Goal: Answer question/provide support: Share knowledge or assist other users

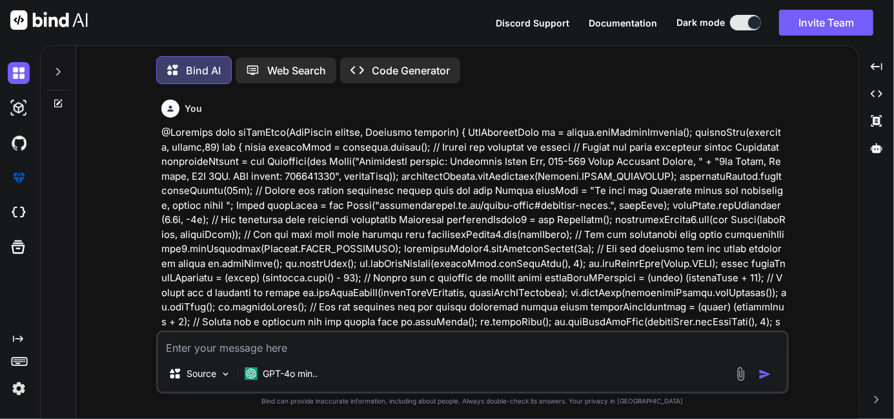
type textarea "x"
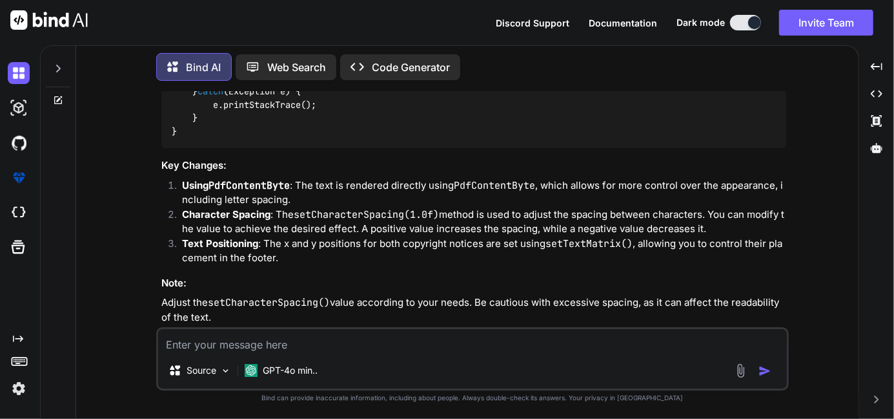
scroll to position [4304, 0]
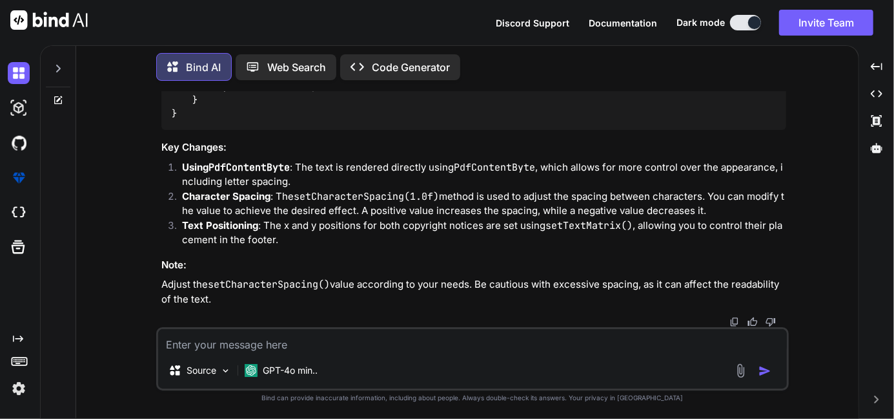
click at [210, 338] on textarea at bounding box center [472, 340] width 629 height 23
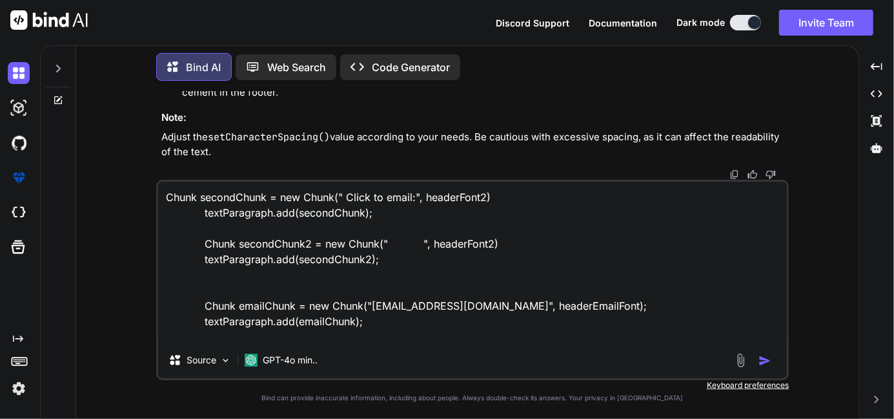
type textarea "Chunk secondChunk = new Chunk(" Click to email:", headerFont2) textParagraph.ad…"
type textarea "x"
type textarea "Chunk secondChunk = new Chunk(" Click to email:", headerFont2) textParagraph.ad…"
type textarea "x"
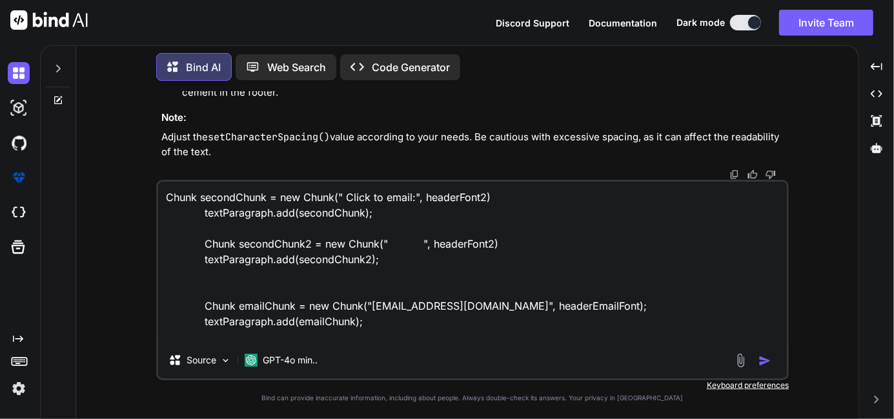
type textarea "Chunk secondChunk = new Chunk(" Click to email:", headerFont2) textParagraph.ad…"
type textarea "x"
type textarea "Chunk secondChunk = new Chunk(" Click to email:", headerFont2) textParagraph.ad…"
type textarea "x"
type textarea "Chunk secondChunk = new Chunk(" Click to email:", headerFont2) textParagraph.ad…"
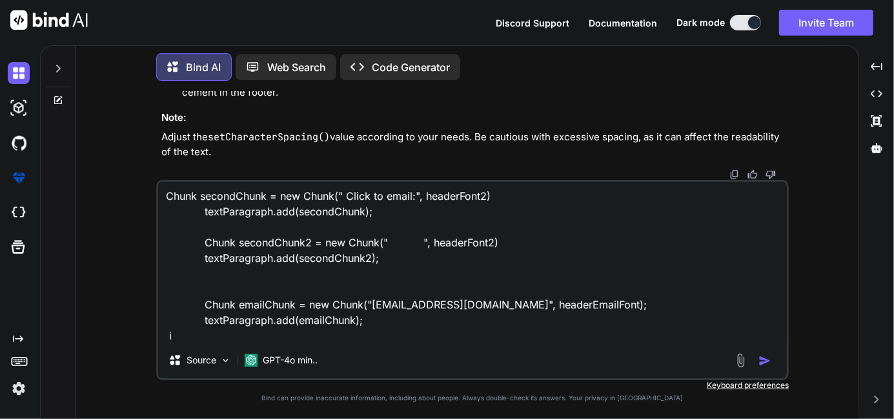
type textarea "x"
type textarea "Chunk secondChunk = new Chunk(" Click to email:", headerFont2) textParagraph.ad…"
type textarea "x"
type textarea "Chunk secondChunk = new Chunk(" Click to email:", headerFont2) textParagraph.ad…"
type textarea "x"
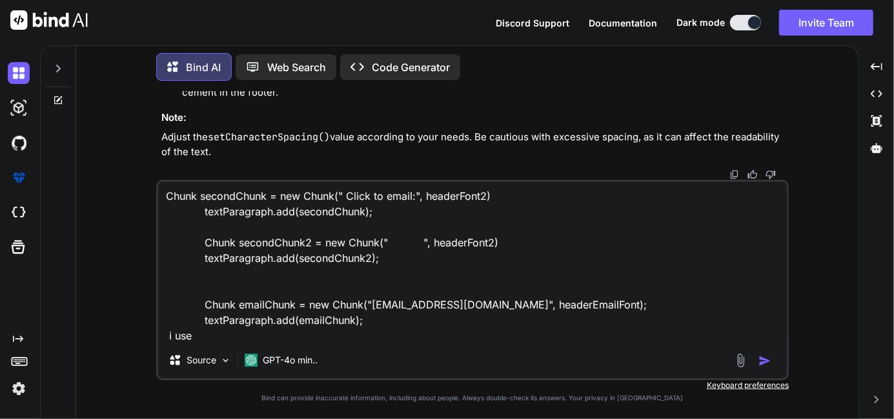
type textarea "Chunk secondChunk = new Chunk(" Click to email:", headerFont2) textParagraph.ad…"
type textarea "x"
type textarea "Chunk secondChunk = new Chunk(" Click to email:", headerFont2) textParagraph.ad…"
type textarea "x"
type textarea "Chunk secondChunk = new Chunk(" Click to email:", headerFont2) textParagraph.ad…"
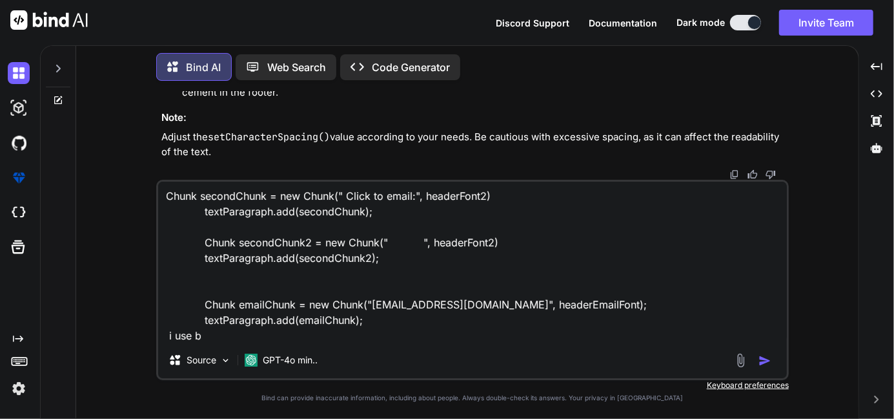
type textarea "x"
type textarea "Chunk secondChunk = new Chunk(" Click to email:", headerFont2) textParagraph.ad…"
type textarea "x"
type textarea "Chunk secondChunk = new Chunk(" Click to email:", headerFont2) textParagraph.ad…"
type textarea "x"
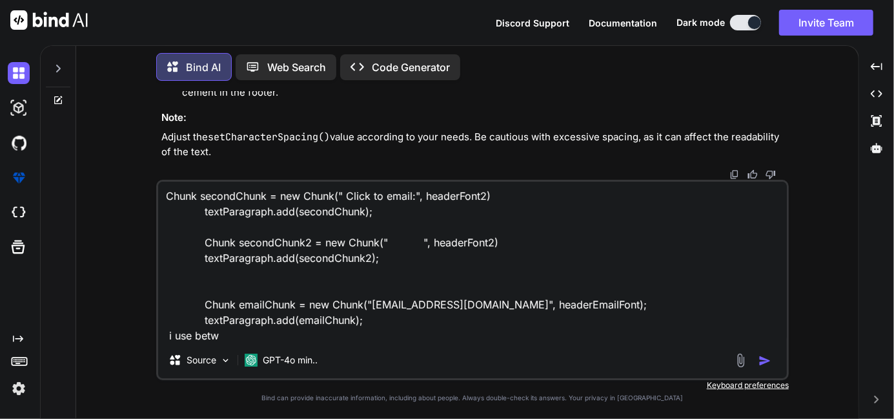
type textarea "Chunk secondChunk = new Chunk(" Click to email:", headerFont2) textParagraph.ad…"
type textarea "x"
type textarea "Chunk secondChunk = new Chunk(" Click to email:", headerFont2) textParagraph.ad…"
type textarea "x"
type textarea "Chunk secondChunk = new Chunk(" Click to email:", headerFont2) textParagraph.ad…"
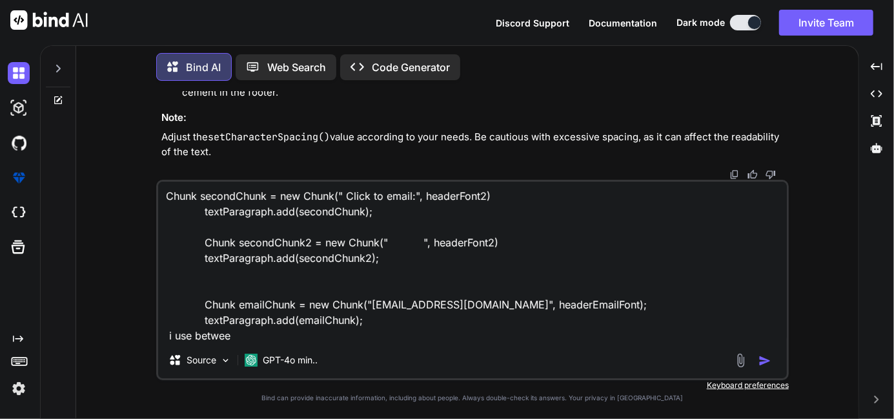
type textarea "x"
type textarea "Chunk secondChunk = new Chunk(" Click to email:", headerFont2) textParagraph.ad…"
type textarea "x"
type textarea "Chunk secondChunk = new Chunk(" Click to email:", headerFont2) textParagraph.ad…"
type textarea "x"
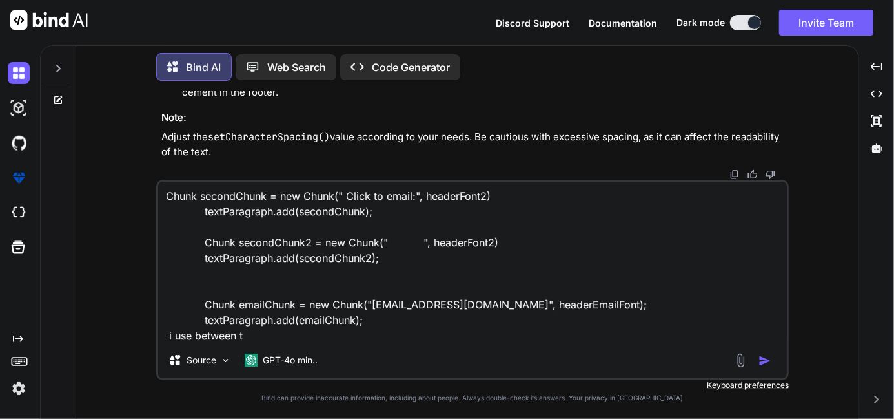
type textarea "Chunk secondChunk = new Chunk(" Click to email:", headerFont2) textParagraph.ad…"
type textarea "x"
type textarea "Chunk secondChunk = new Chunk(" Click to email:", headerFont2) textParagraph.ad…"
type textarea "x"
type textarea "Chunk secondChunk = new Chunk(" Click to email:", headerFont2) textParagraph.ad…"
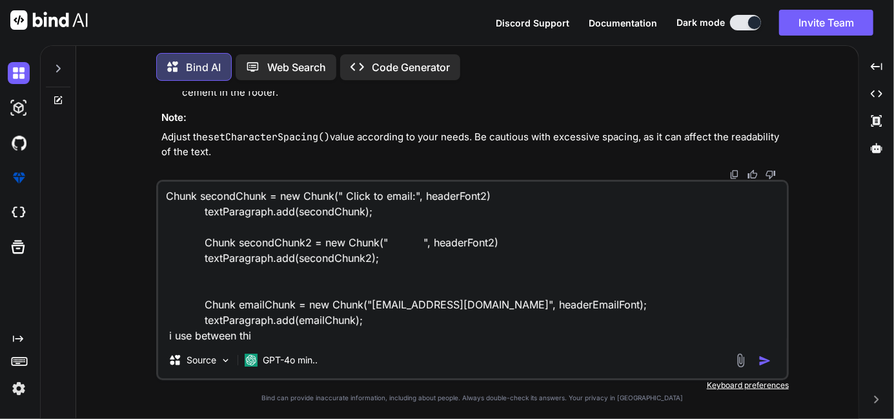
type textarea "x"
type textarea "Chunk secondChunk = new Chunk(" Click to email:", headerFont2) textParagraph.ad…"
type textarea "x"
type textarea "Chunk secondChunk = new Chunk(" Click to email:", headerFont2) textParagraph.ad…"
type textarea "x"
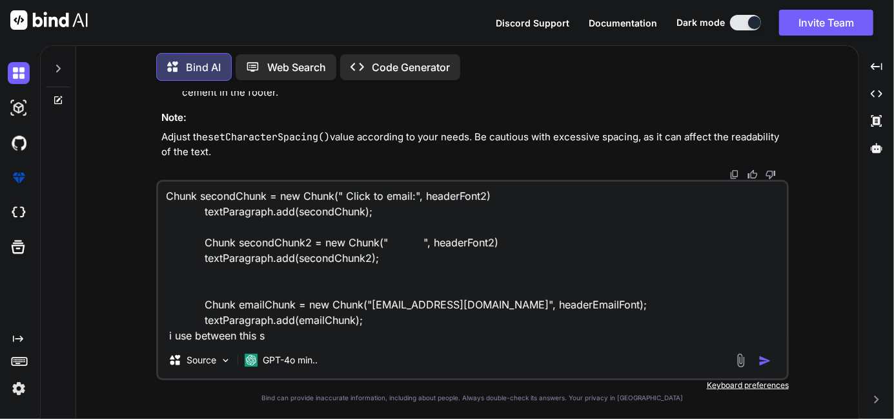
type textarea "Chunk secondChunk = new Chunk(" Click to email:", headerFont2) textParagraph.ad…"
type textarea "x"
type textarea "Chunk secondChunk = new Chunk(" Click to email:", headerFont2) textParagraph.ad…"
type textarea "x"
type textarea "Chunk secondChunk = new Chunk(" Click to email:", headerFont2) textParagraph.ad…"
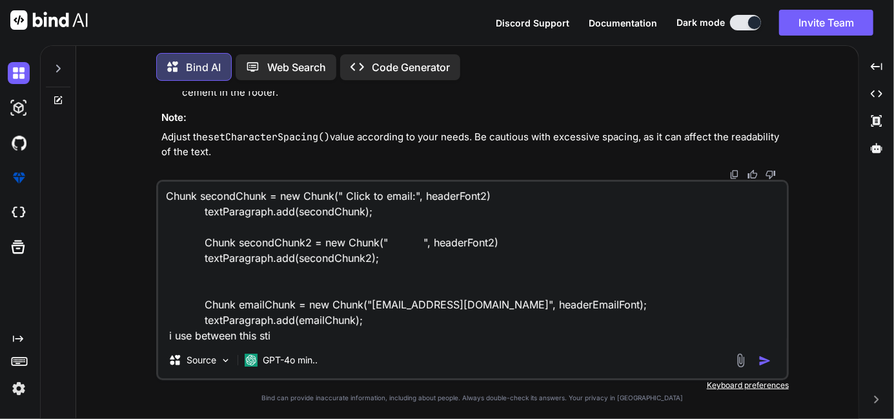
type textarea "x"
type textarea "Chunk secondChunk = new Chunk(" Click to email:", headerFont2) textParagraph.ad…"
type textarea "x"
type textarea "Chunk secondChunk = new Chunk(" Click to email:", headerFont2) textParagraph.ad…"
type textarea "x"
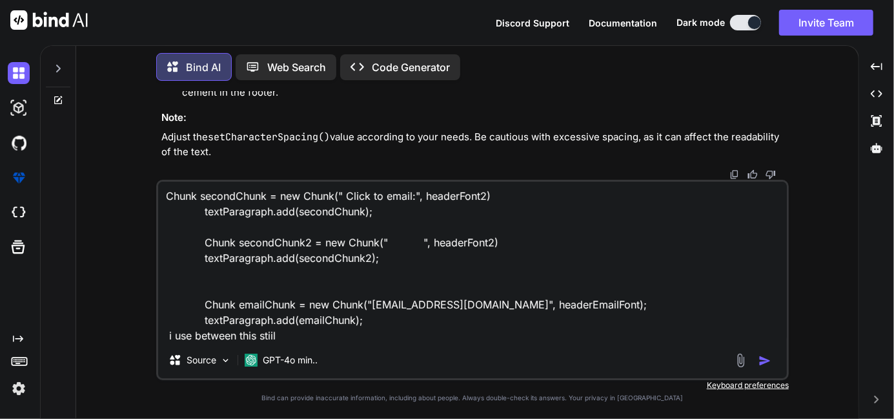
type textarea "Chunk secondChunk = new Chunk(" Click to email:", headerFont2) textParagraph.ad…"
type textarea "x"
type textarea "Chunk secondChunk = new Chunk(" Click to email:", headerFont2) textParagraph.ad…"
type textarea "x"
type textarea "Chunk secondChunk = new Chunk(" Click to email:", headerFont2) textParagraph.ad…"
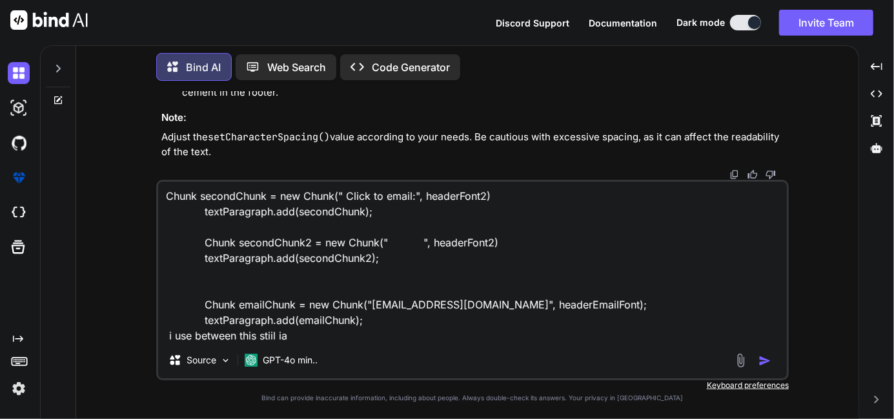
type textarea "x"
type textarea "Chunk secondChunk = new Chunk(" Click to email:", headerFont2) textParagraph.ad…"
type textarea "x"
type textarea "Chunk secondChunk = new Chunk(" Click to email:", headerFont2) textParagraph.ad…"
type textarea "x"
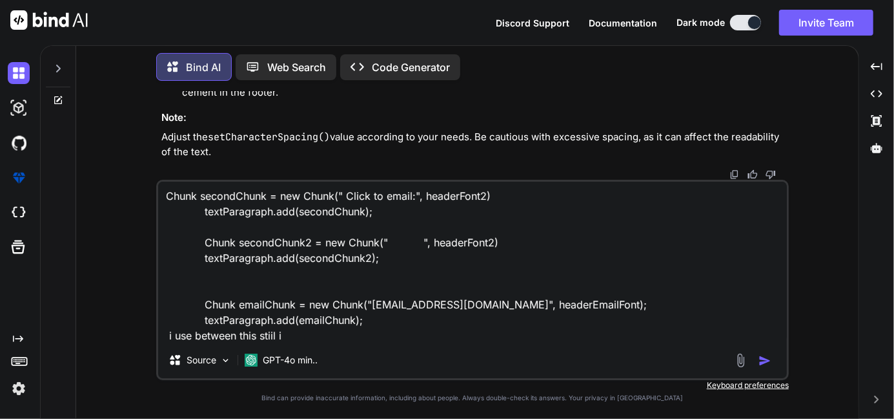
type textarea "Chunk secondChunk = new Chunk(" Click to email:", headerFont2) textParagraph.ad…"
type textarea "x"
type textarea "Chunk secondChunk = new Chunk(" Click to email:", headerFont2) textParagraph.ad…"
type textarea "x"
type textarea "Chunk secondChunk = new Chunk(" Click to email:", headerFont2) textParagraph.ad…"
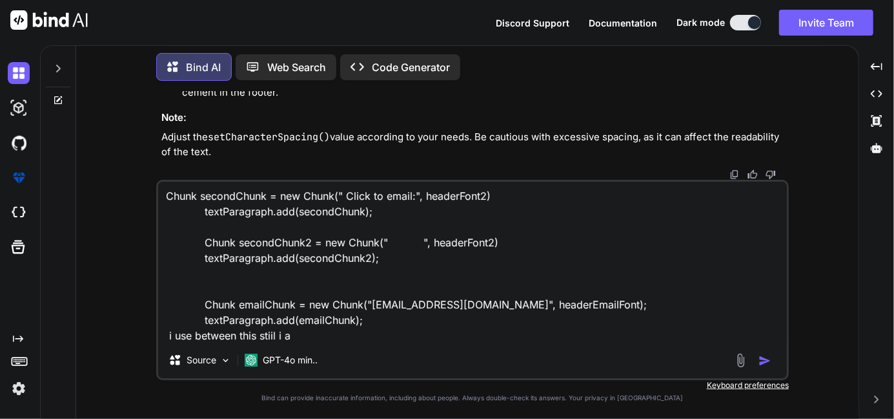
type textarea "x"
type textarea "Chunk secondChunk = new Chunk(" Click to email:", headerFont2) textParagraph.ad…"
type textarea "x"
type textarea "Chunk secondChunk = new Chunk(" Click to email:", headerFont2) textParagraph.ad…"
type textarea "x"
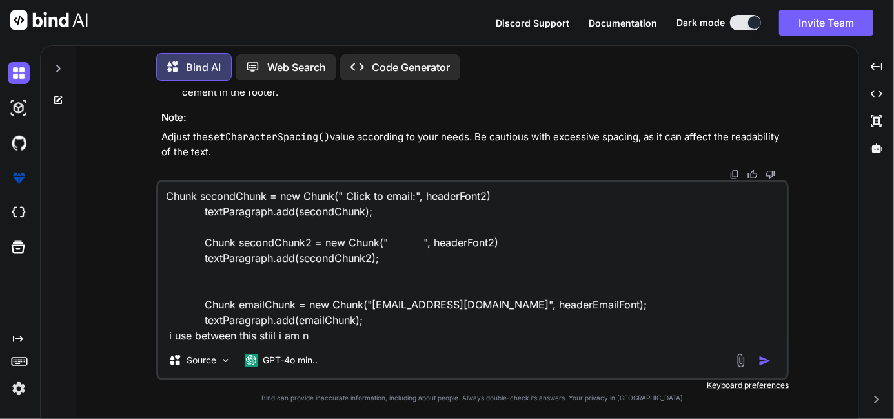
type textarea "Chunk secondChunk = new Chunk(" Click to email:", headerFont2) textParagraph.ad…"
type textarea "x"
type textarea "Chunk secondChunk = new Chunk(" Click to email:", headerFont2) textParagraph.ad…"
type textarea "x"
type textarea "Chunk secondChunk = new Chunk(" Click to email:", headerFont2) textParagraph.ad…"
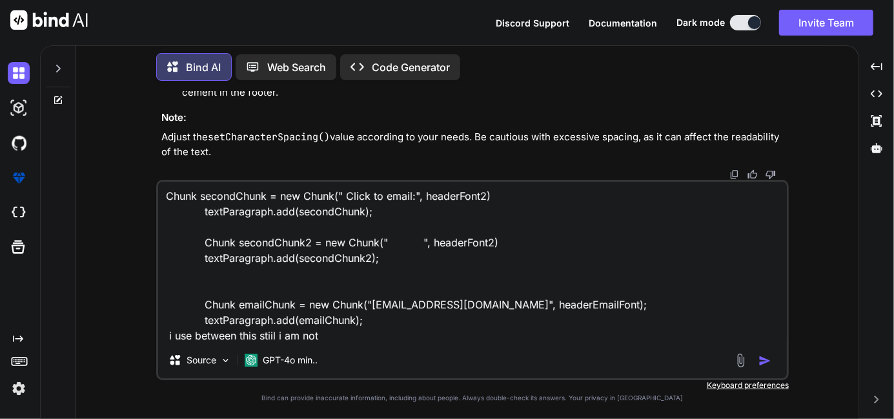
type textarea "x"
type textarea "Chunk secondChunk = new Chunk(" Click to email:", headerFont2) textParagraph.ad…"
type textarea "x"
type textarea "Chunk secondChunk = new Chunk(" Click to email:", headerFont2) textParagraph.ad…"
type textarea "x"
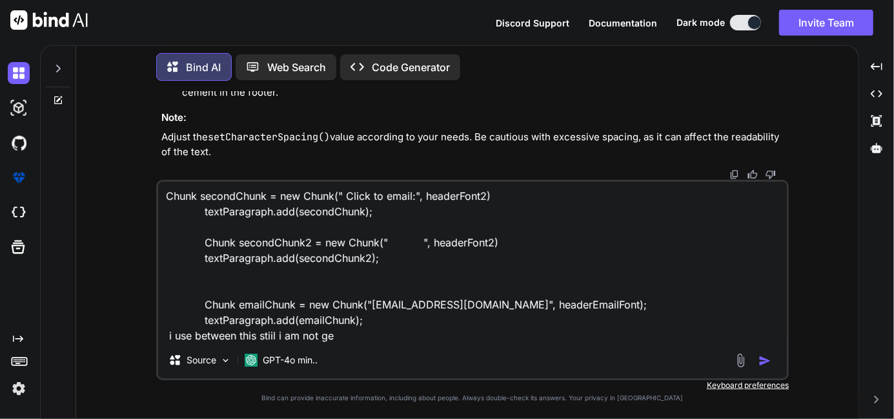
type textarea "Chunk secondChunk = new Chunk(" Click to email:", headerFont2) textParagraph.ad…"
type textarea "x"
type textarea "Chunk secondChunk = new Chunk(" Click to email:", headerFont2) textParagraph.ad…"
type textarea "x"
type textarea "Chunk secondChunk = new Chunk(" Click to email:", headerFont2) textParagraph.ad…"
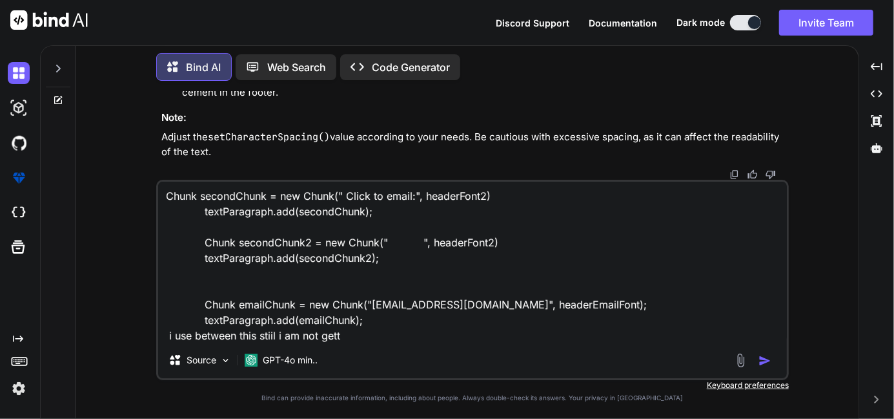
type textarea "x"
type textarea "Chunk secondChunk = new Chunk(" Click to email:", headerFont2) textParagraph.ad…"
type textarea "x"
type textarea "Chunk secondChunk = new Chunk(" Click to email:", headerFont2) textParagraph.ad…"
type textarea "x"
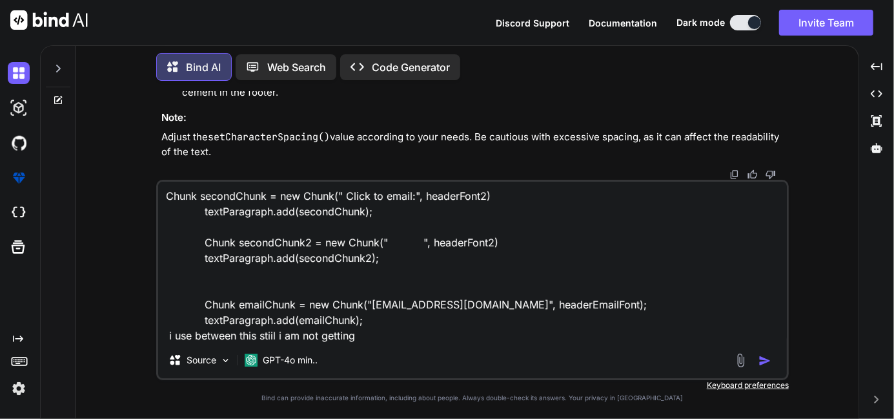
type textarea "Chunk secondChunk = new Chunk(" Click to email:", headerFont2) textParagraph.ad…"
type textarea "x"
type textarea "Chunk secondChunk = new Chunk(" Click to email:", headerFont2) textParagraph.ad…"
type textarea "x"
type textarea "Chunk secondChunk = new Chunk(" Click to email:", headerFont2) textParagraph.ad…"
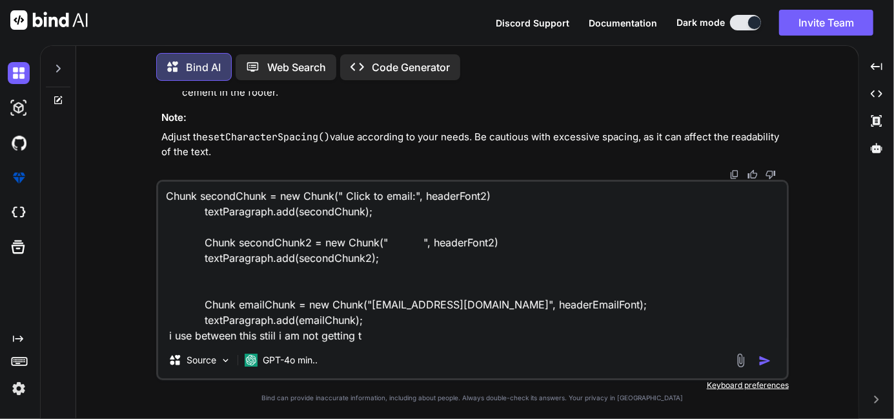
type textarea "x"
type textarea "Chunk secondChunk = new Chunk(" Click to email:", headerFont2) textParagraph.ad…"
type textarea "x"
type textarea "Chunk secondChunk = new Chunk(" Click to email:", headerFont2) textParagraph.ad…"
type textarea "x"
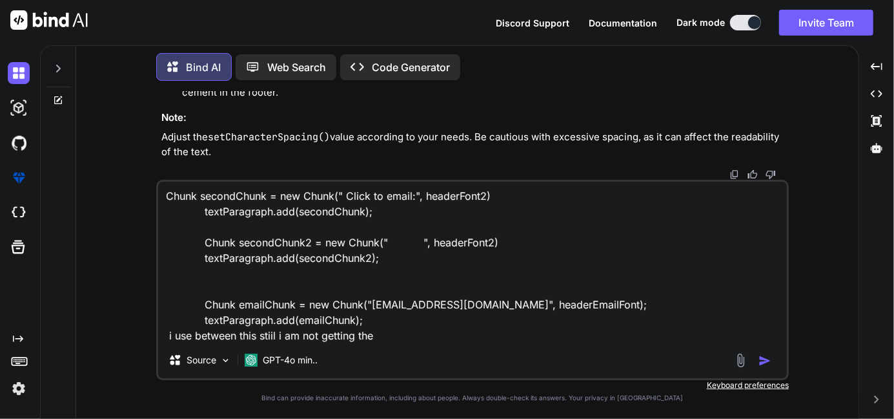
type textarea "Chunk secondChunk = new Chunk(" Click to email:", headerFont2) textParagraph.ad…"
type textarea "x"
type textarea "Chunk secondChunk = new Chunk(" Click to email:", headerFont2) textParagraph.ad…"
type textarea "x"
type textarea "Chunk secondChunk = new Chunk(" Click to email:", headerFont2) textParagraph.ad…"
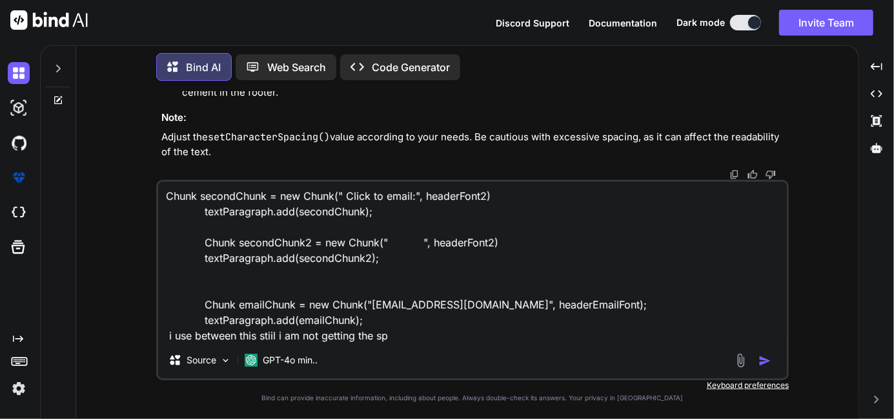
type textarea "x"
type textarea "Chunk secondChunk = new Chunk(" Click to email:", headerFont2) textParagraph.ad…"
type textarea "x"
type textarea "Chunk secondChunk = new Chunk(" Click to email:", headerFont2) textParagraph.ad…"
type textarea "x"
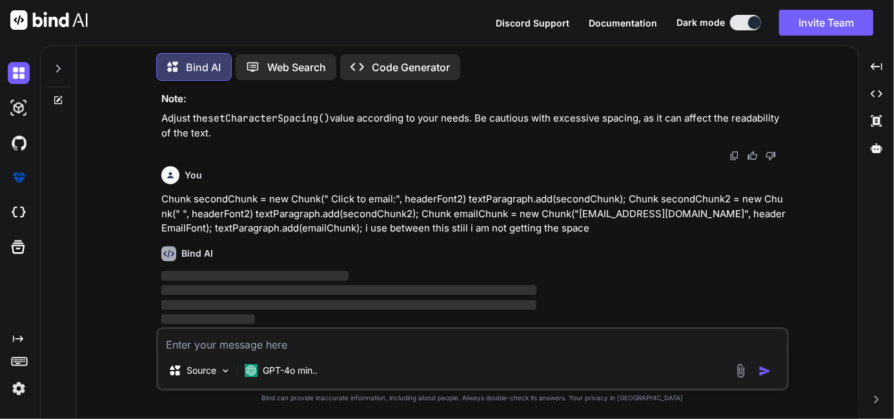
scroll to position [5278, 0]
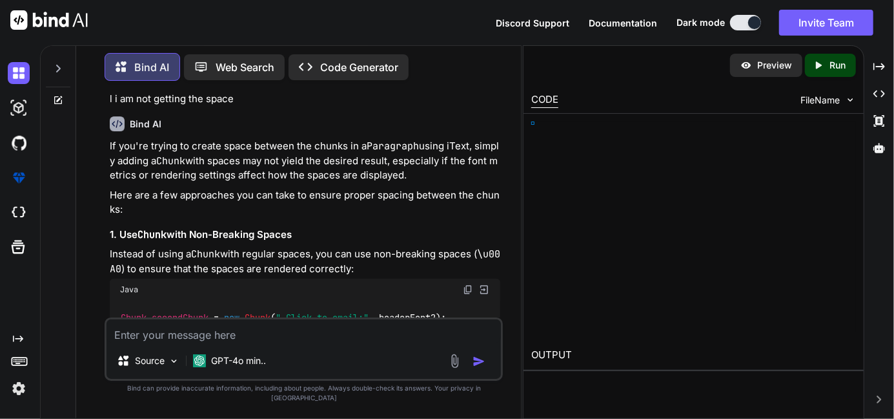
type textarea "x"
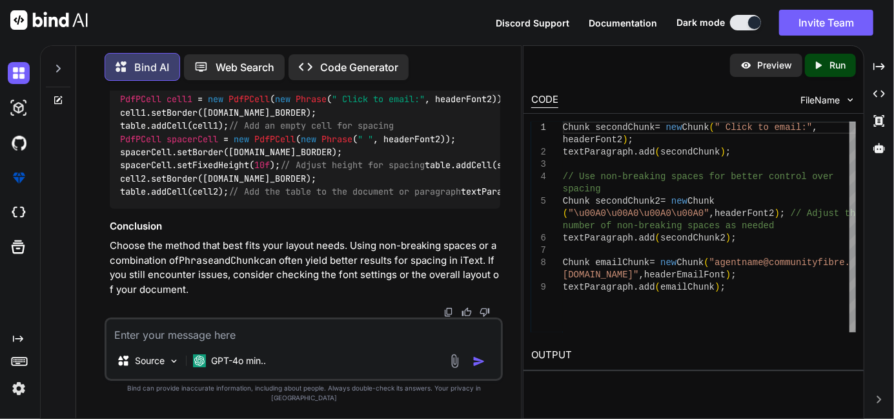
click at [232, 335] on textarea at bounding box center [304, 330] width 395 height 23
paste textarea "Paragraph textParagraph = new Paragraph(); Chunk firstChunkGreen = new Chunk("S…"
type textarea "Paragraph textParagraph = new Paragraph(); Chunk firstChunkGreen = new Chunk("S…"
type textarea "x"
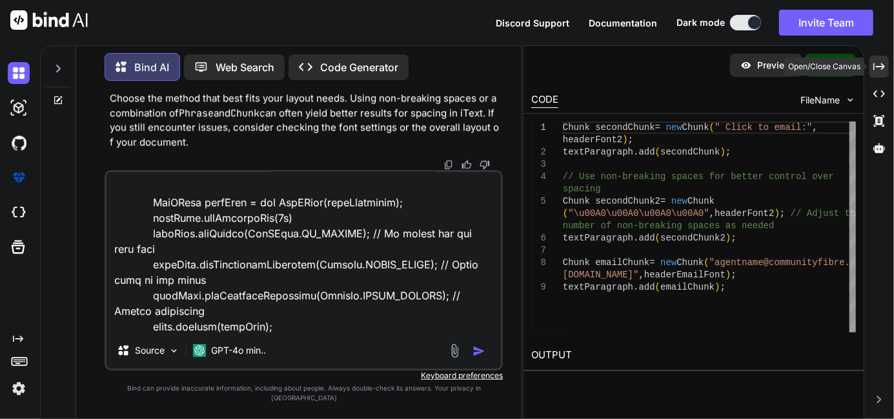
type textarea "Paragraph textParagraph = new Paragraph(); Chunk firstChunkGreen = new Chunk("S…"
click at [884, 65] on icon at bounding box center [880, 66] width 12 height 7
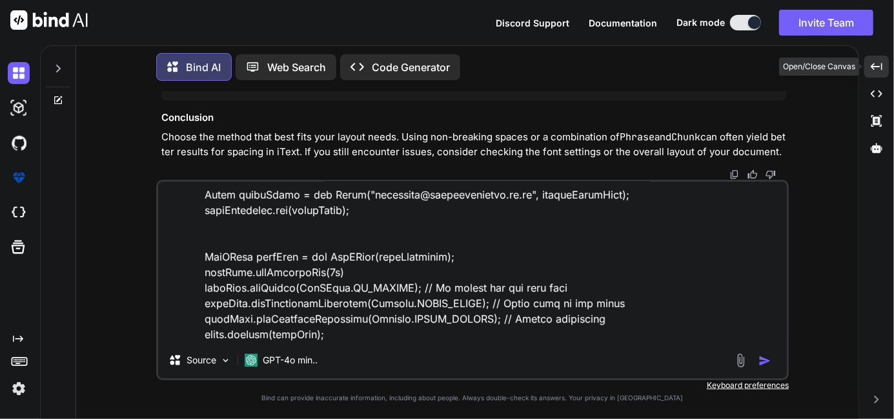
scroll to position [5278, 0]
type textarea "x"
type textarea "Paragraph textParagraph = new Paragraph(); Chunk firstChunkGreen = new Chunk("S…"
type textarea "x"
type textarea "Paragraph textParagraph = new Paragraph(); Chunk firstChunkGreen = new Chunk("S…"
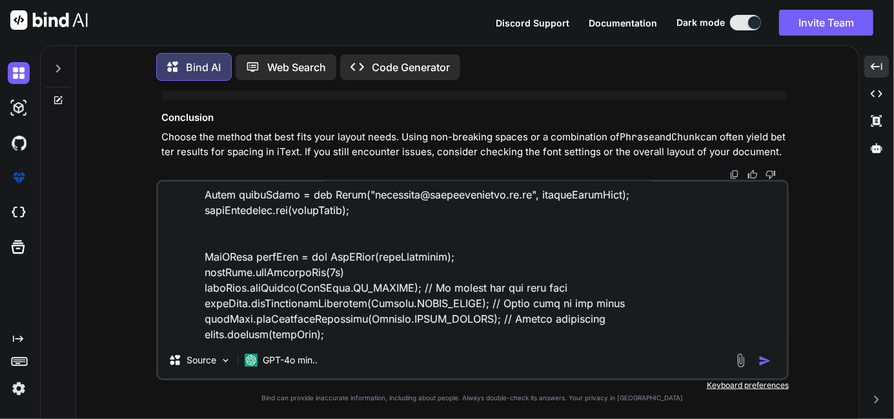
type textarea "x"
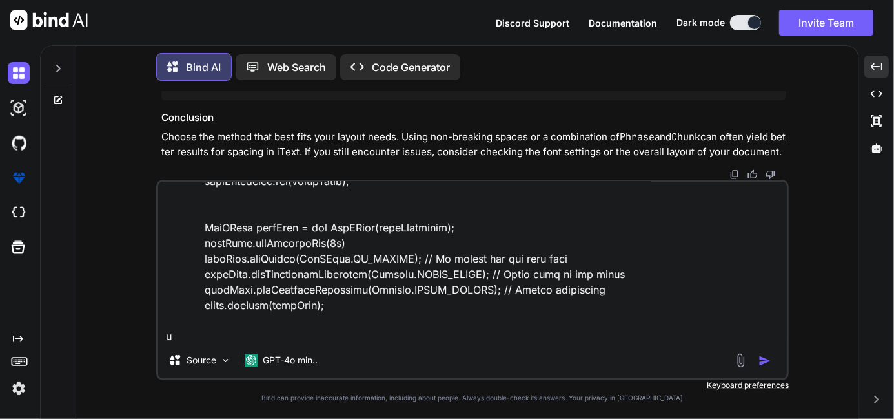
type textarea "Paragraph textParagraph = new Paragraph(); Chunk firstChunkGreen = new Chunk("S…"
type textarea "x"
type textarea "Paragraph textParagraph = new Paragraph(); Chunk firstChunkGreen = new Chunk("S…"
type textarea "x"
type textarea "Paragraph textParagraph = new Paragraph(); Chunk firstChunkGreen = new Chunk("S…"
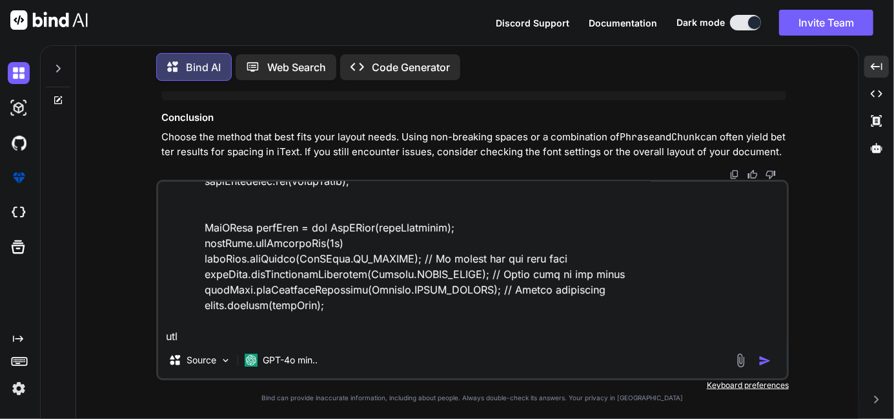
type textarea "x"
type textarea "Paragraph textParagraph = new Paragraph(); Chunk firstChunkGreen = new Chunk("S…"
type textarea "x"
type textarea "Paragraph textParagraph = new Paragraph(); Chunk firstChunkGreen = new Chunk("S…"
type textarea "x"
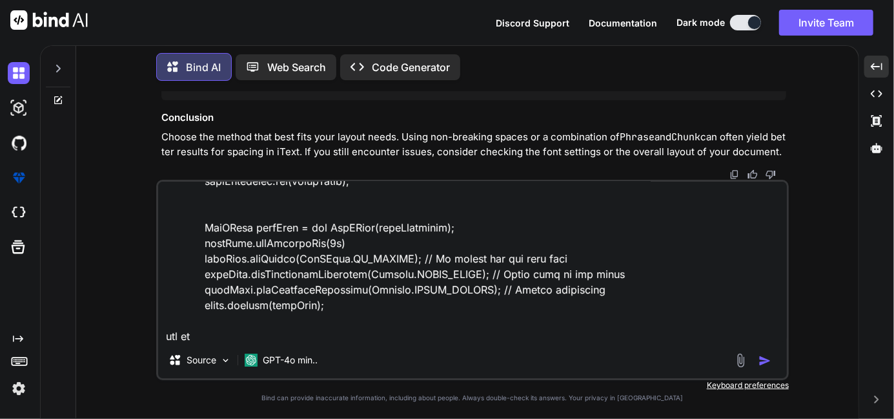
type textarea "Paragraph textParagraph = new Paragraph(); Chunk firstChunkGreen = new Chunk("S…"
type textarea "x"
type textarea "Paragraph textParagraph = new Paragraph(); Chunk firstChunkGreen = new Chunk("S…"
type textarea "x"
type textarea "Paragraph textParagraph = new Paragraph(); Chunk firstChunkGreen = new Chunk("S…"
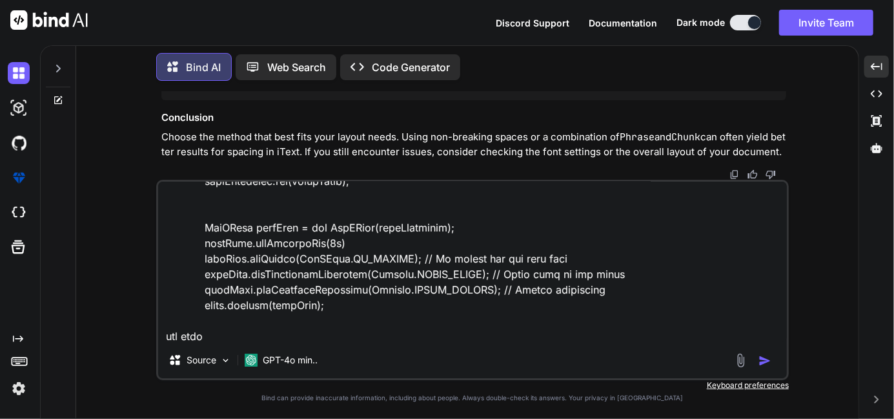
type textarea "x"
type textarea "Paragraph textParagraph = new Paragraph(); Chunk firstChunkGreen = new Chunk("S…"
type textarea "x"
type textarea "Paragraph textParagraph = new Paragraph(); Chunk firstChunkGreen = new Chunk("S…"
type textarea "x"
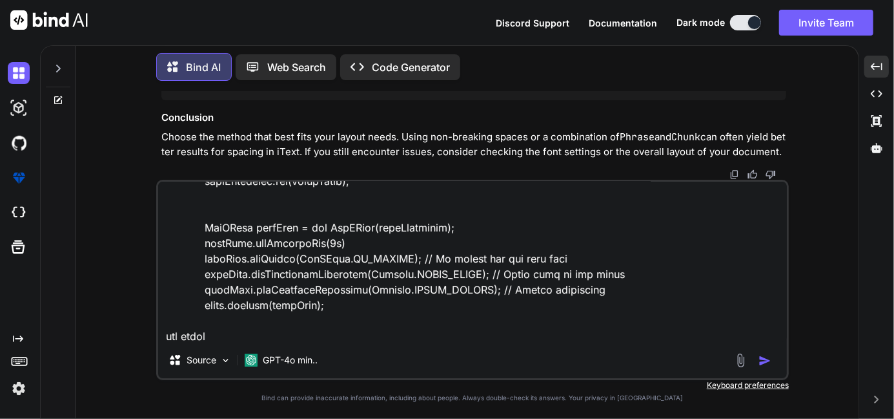
type textarea "Paragraph textParagraph = new Paragraph(); Chunk firstChunkGreen = new Chunk("S…"
type textarea "x"
type textarea "Paragraph textParagraph = new Paragraph(); Chunk firstChunkGreen = new Chunk("S…"
type textarea "x"
type textarea "Paragraph textParagraph = new Paragraph(); Chunk firstChunkGreen = new Chunk("S…"
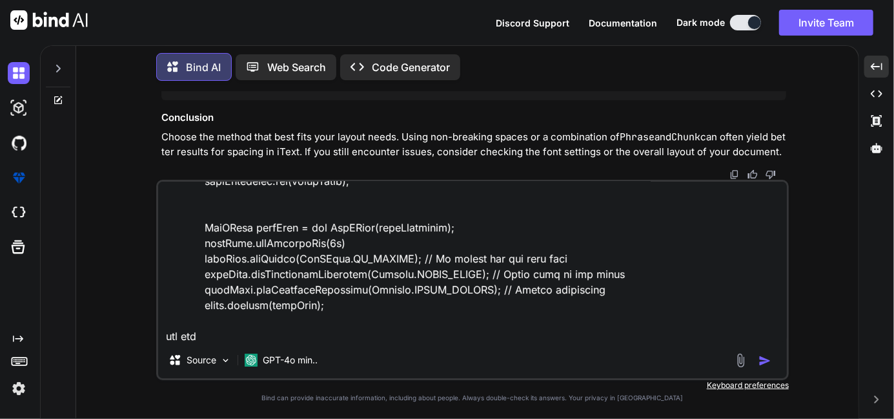
type textarea "x"
type textarea "Paragraph textParagraph = new Paragraph(); Chunk firstChunkGreen = new Chunk("S…"
type textarea "x"
type textarea "Paragraph textParagraph = new Paragraph(); Chunk firstChunkGreen = new Chunk("S…"
type textarea "x"
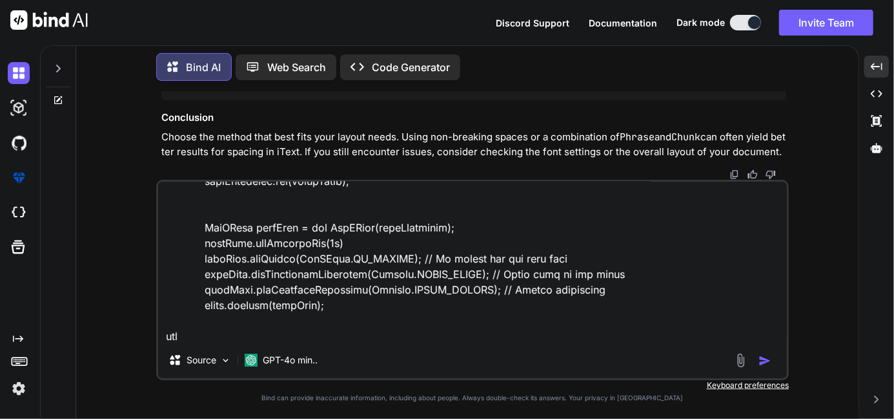
type textarea "Paragraph textParagraph = new Paragraph(); Chunk firstChunkGreen = new Chunk("S…"
type textarea "x"
type textarea "Paragraph textParagraph = new Paragraph(); Chunk firstChunkGreen = new Chunk("S…"
type textarea "x"
type textarea "Paragraph textParagraph = new Paragraph(); Chunk firstChunkGreen = new Chunk("S…"
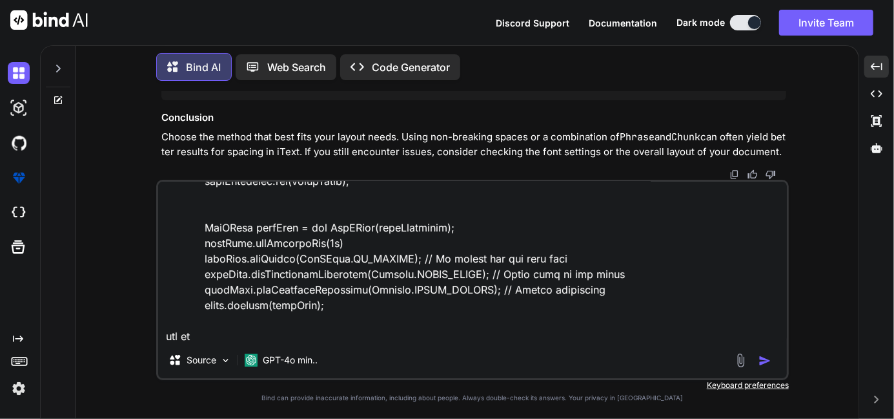
type textarea "x"
type textarea "Paragraph textParagraph = new Paragraph(); Chunk firstChunkGreen = new Chunk("S…"
type textarea "x"
type textarea "Paragraph textParagraph = new Paragraph(); Chunk firstChunkGreen = new Chunk("S…"
type textarea "x"
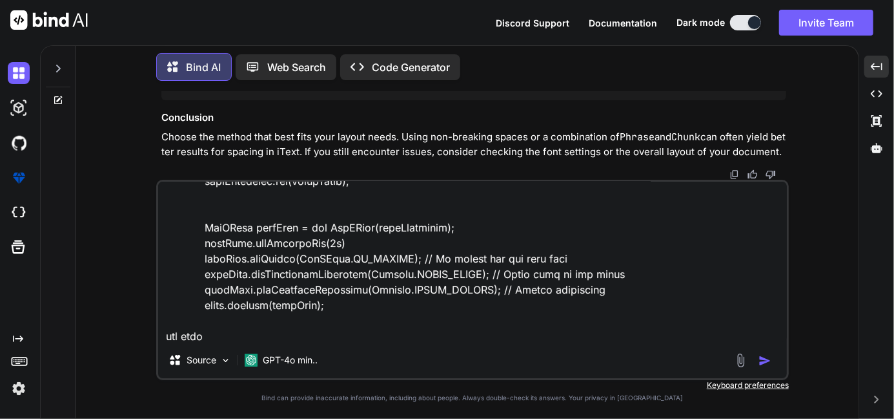
type textarea "Paragraph textParagraph = new Paragraph(); Chunk firstChunkGreen = new Chunk("S…"
type textarea "x"
type textarea "Paragraph textParagraph = new Paragraph(); Chunk firstChunkGreen = new Chunk("S…"
type textarea "x"
type textarea "Paragraph textParagraph = new Paragraph(); Chunk firstChunkGreen = new Chunk("S…"
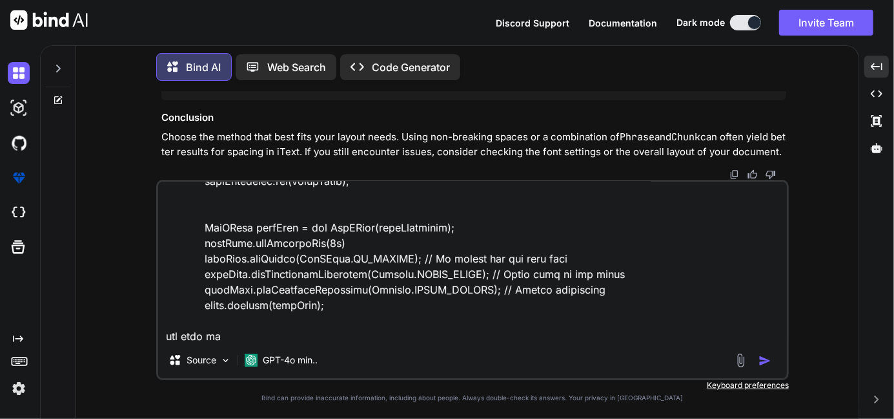
type textarea "x"
type textarea "Paragraph textParagraph = new Paragraph(); Chunk firstChunkGreen = new Chunk("S…"
type textarea "x"
type textarea "Paragraph textParagraph = new Paragraph(); Chunk firstChunkGreen = new Chunk("S…"
type textarea "x"
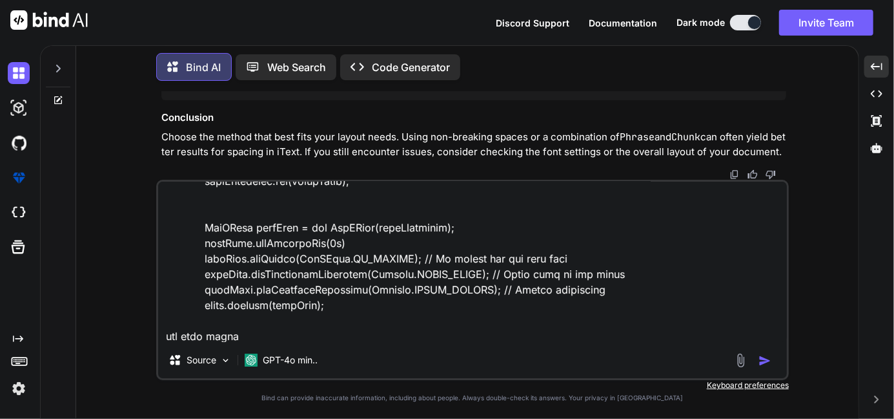
type textarea "Paragraph textParagraph = new Paragraph(); Chunk firstChunkGreen = new Chunk("S…"
type textarea "x"
type textarea "Paragraph textParagraph = new Paragraph(); Chunk firstChunkGreen = new Chunk("S…"
type textarea "x"
type textarea "Paragraph textParagraph = new Paragraph(); Chunk firstChunkGreen = new Chunk("S…"
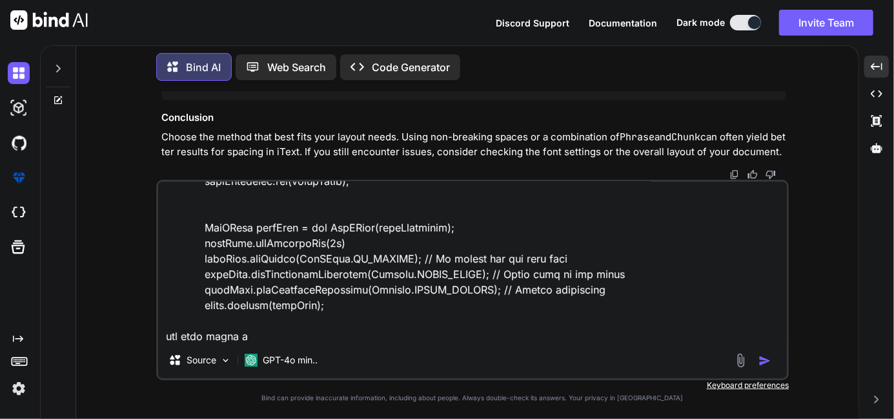
type textarea "x"
type textarea "Paragraph textParagraph = new Paragraph(); Chunk firstChunkGreen = new Chunk("S…"
type textarea "x"
type textarea "Paragraph textParagraph = new Paragraph(); Chunk firstChunkGreen = new Chunk("S…"
type textarea "x"
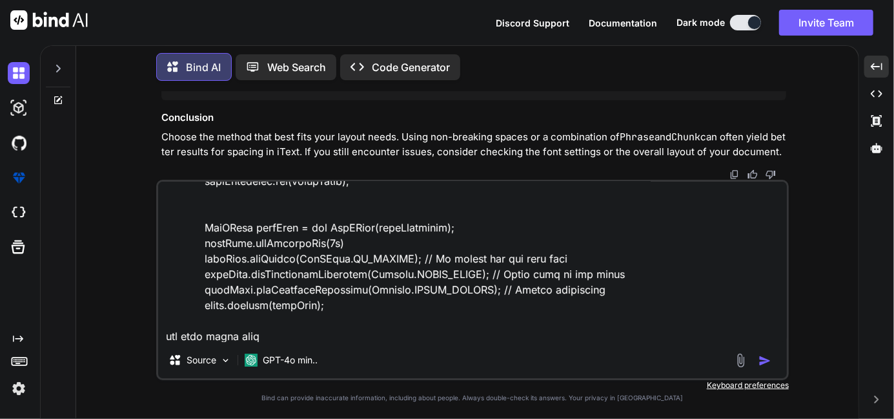
type textarea "Paragraph textParagraph = new Paragraph(); Chunk firstChunkGreen = new Chunk("S…"
type textarea "x"
type textarea "Paragraph textParagraph = new Paragraph(); Chunk firstChunkGreen = new Chunk("S…"
type textarea "x"
type textarea "Paragraph textParagraph = new Paragraph(); Chunk firstChunkGreen = new Chunk("S…"
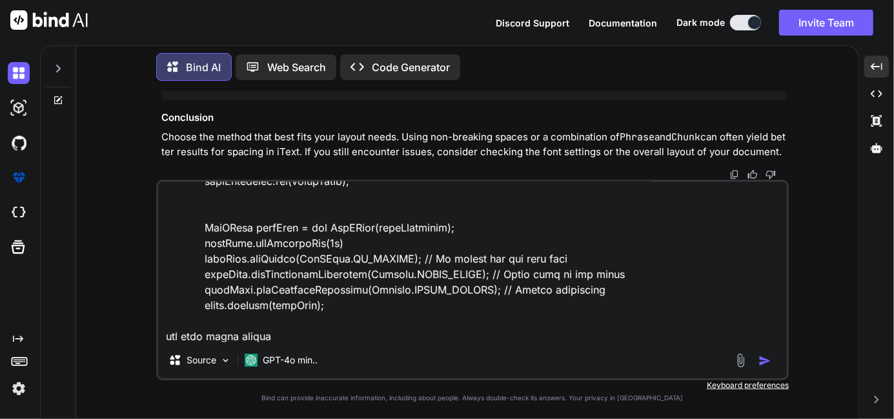
type textarea "x"
type textarea "Paragraph textParagraph = new Paragraph(); Chunk firstChunkGreen = new Chunk("S…"
type textarea "x"
type textarea "Paragraph textParagraph = new Paragraph(); Chunk firstChunkGreen = new Chunk("S…"
type textarea "x"
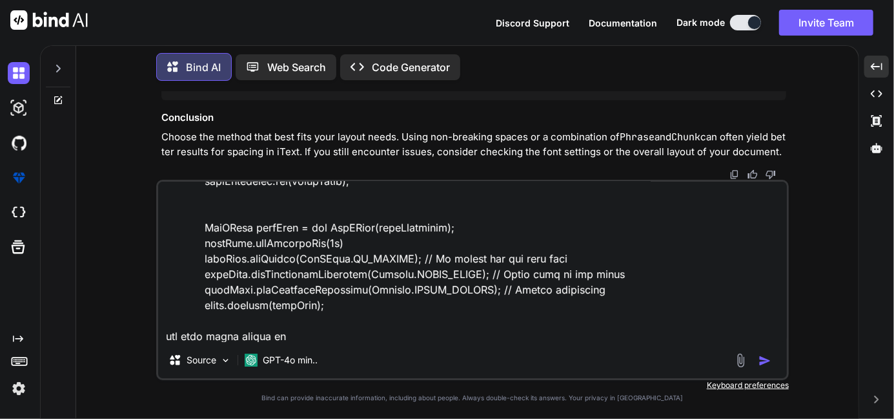
type textarea "Paragraph textParagraph = new Paragraph(); Chunk firstChunkGreen = new Chunk("S…"
type textarea "x"
type textarea "Paragraph textParagraph = new Paragraph(); Chunk firstChunkGreen = new Chunk("S…"
type textarea "x"
type textarea "Paragraph textParagraph = new Paragraph(); Chunk firstChunkGreen = new Chunk("S…"
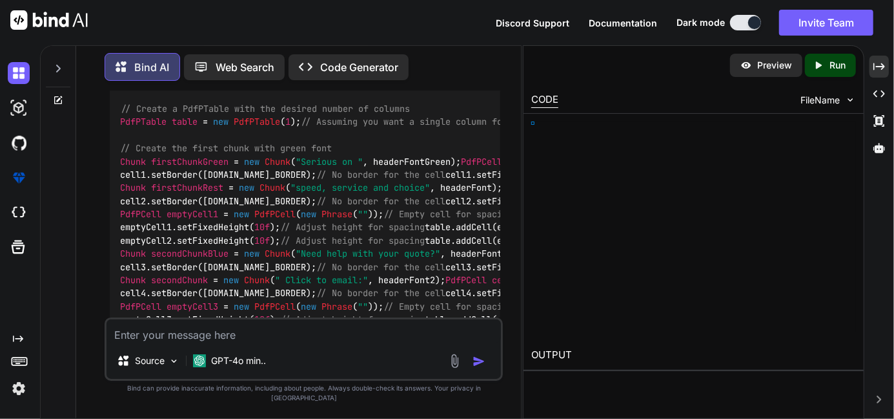
scroll to position [7662, 0]
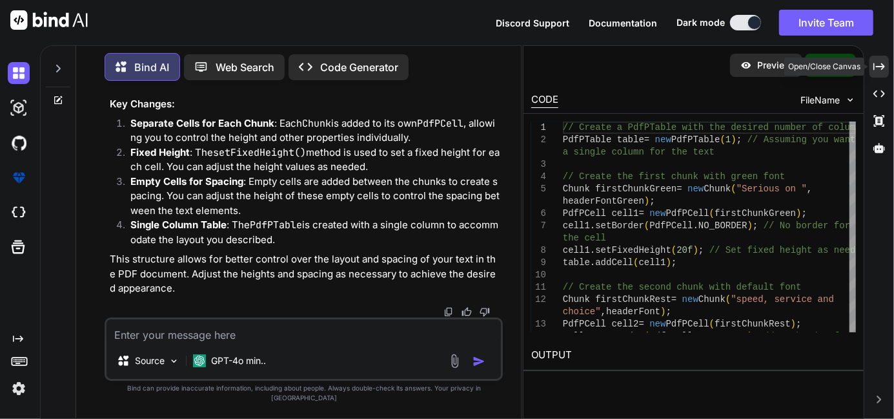
click at [882, 66] on icon at bounding box center [880, 66] width 12 height 7
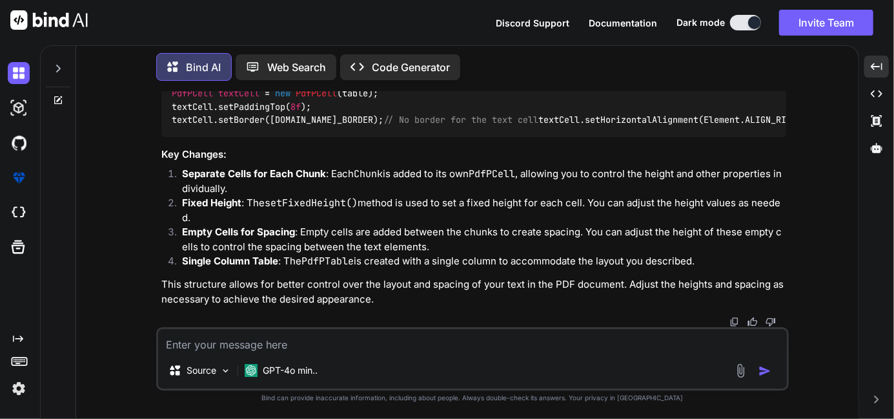
scroll to position [7605, 0]
click at [211, 343] on textarea at bounding box center [472, 340] width 629 height 23
paste textarea "@Override void onStartPage(PdfWriter pdfWriter, Document document) { try { PdfP…"
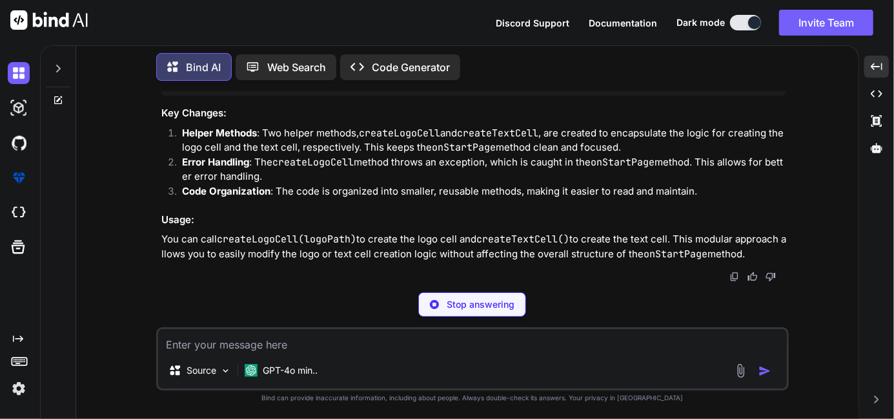
scroll to position [10147, 0]
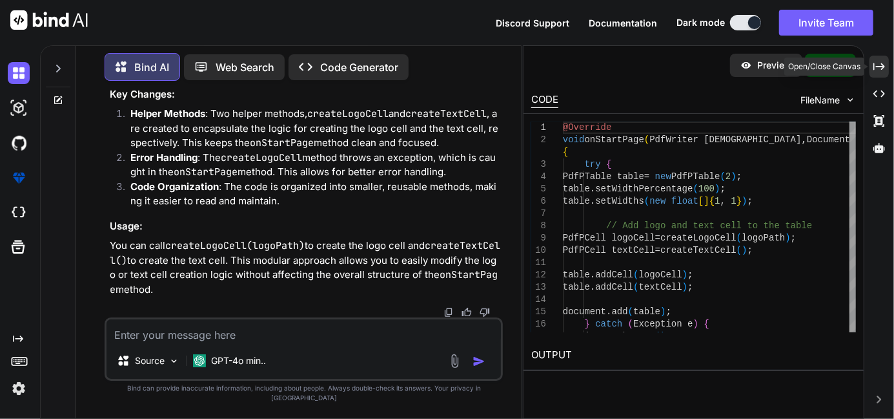
click at [878, 66] on icon at bounding box center [880, 66] width 12 height 7
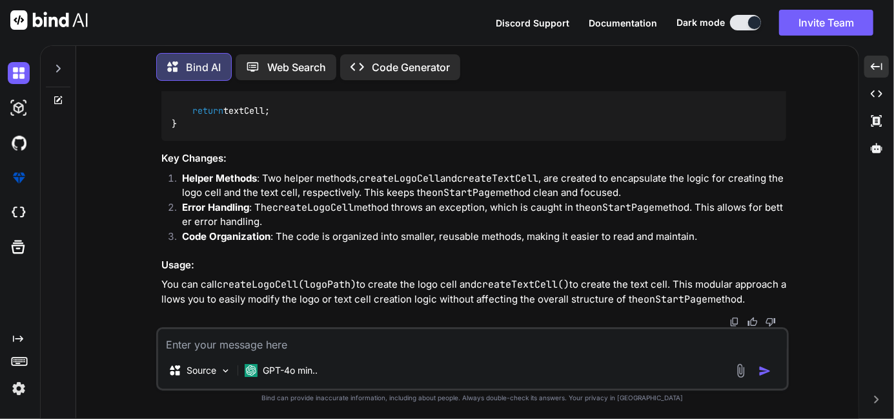
click at [167, 344] on textarea at bounding box center [472, 340] width 629 height 23
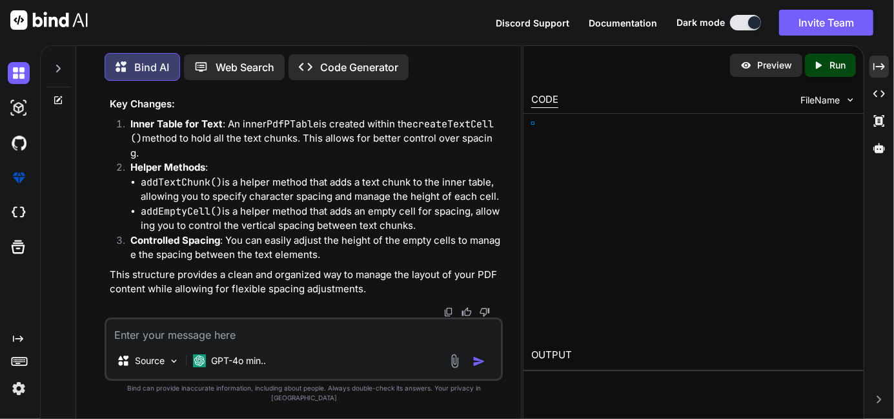
scroll to position [10703, 0]
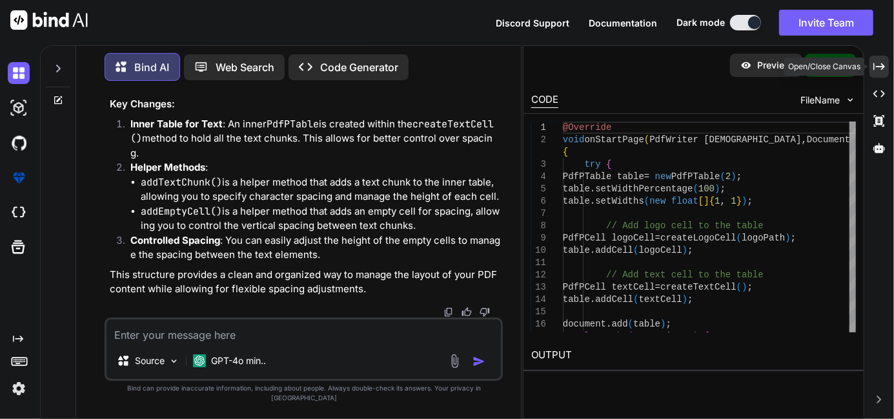
click at [884, 68] on icon at bounding box center [880, 66] width 12 height 7
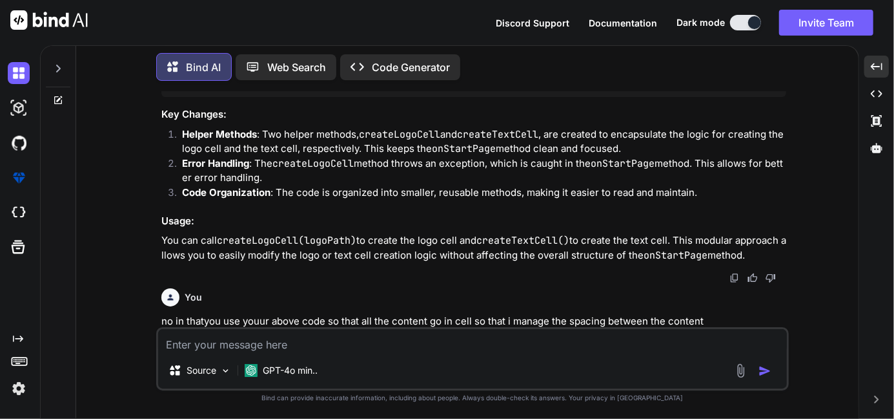
scroll to position [6859, 0]
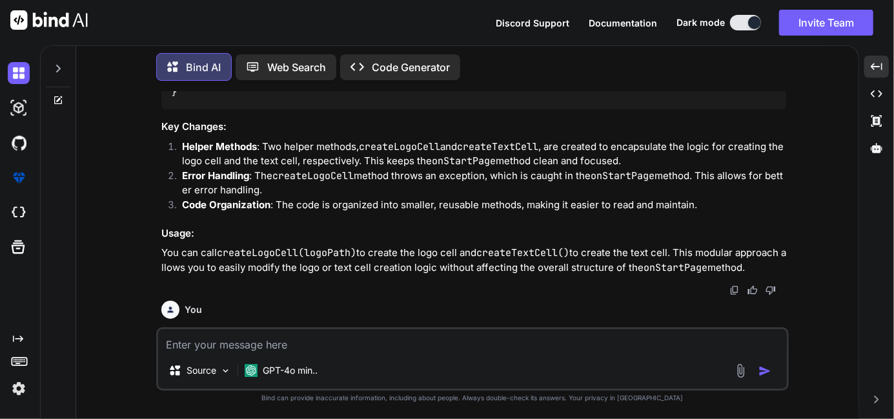
drag, startPoint x: 228, startPoint y: 130, endPoint x: 202, endPoint y: 183, distance: 58.9
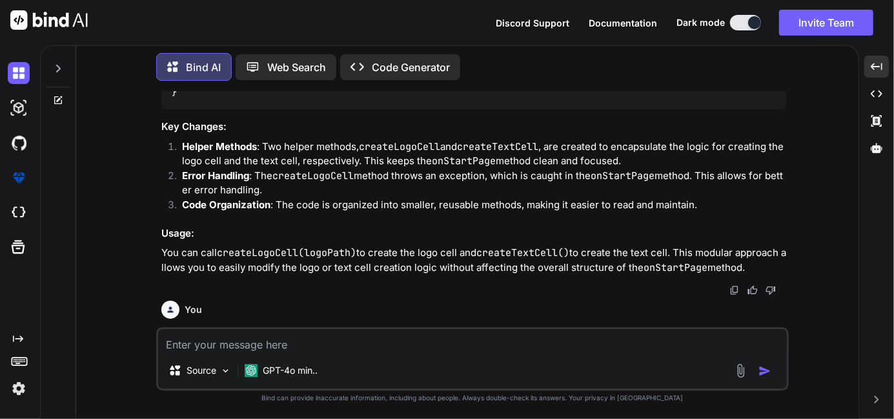
drag, startPoint x: 202, startPoint y: 183, endPoint x: 222, endPoint y: 183, distance: 19.4
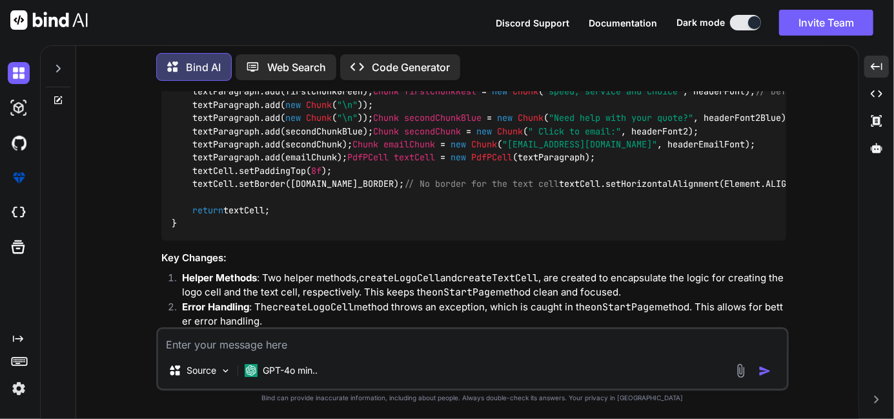
scroll to position [6803, 0]
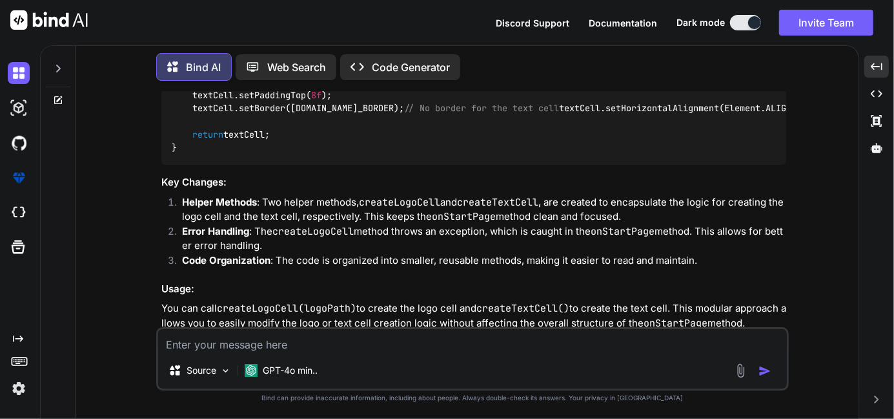
drag, startPoint x: 299, startPoint y: 301, endPoint x: 164, endPoint y: 225, distance: 154.7
copy code "Chunk firstChunkGreen = new Chunk ( "Serious on " , headerFontGreen); PdfPCell …"
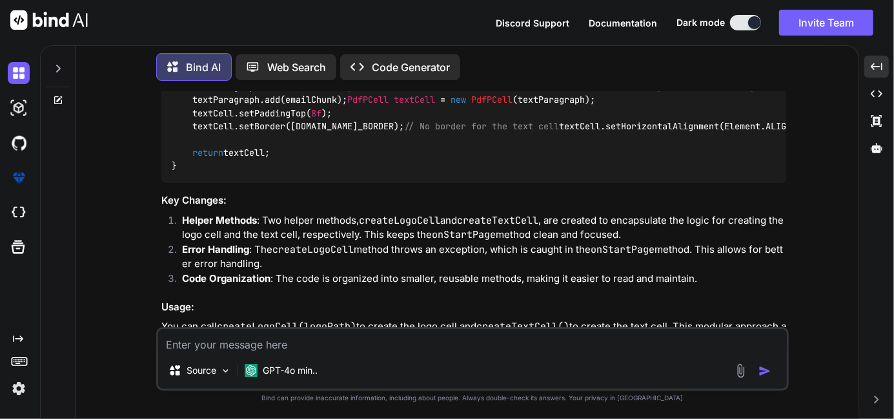
scroll to position [6784, 0]
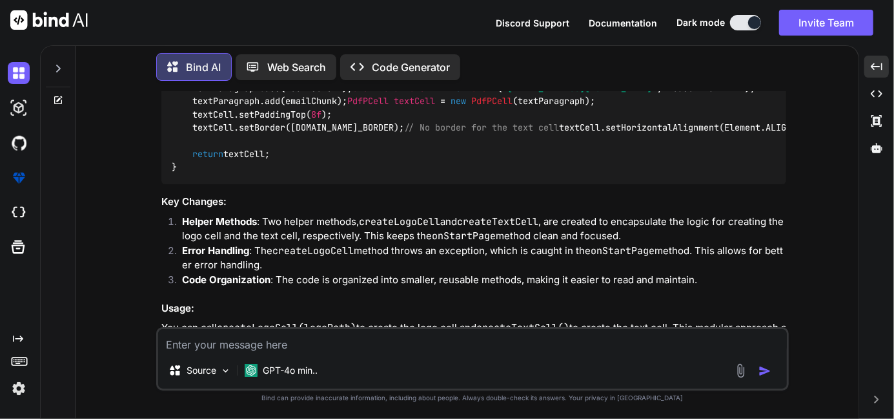
click at [302, 345] on textarea at bounding box center [472, 340] width 629 height 23
paste textarea "Chunk secondChunk = new Chunk(" Click to email:", headerFont2) textParagraph.ad…"
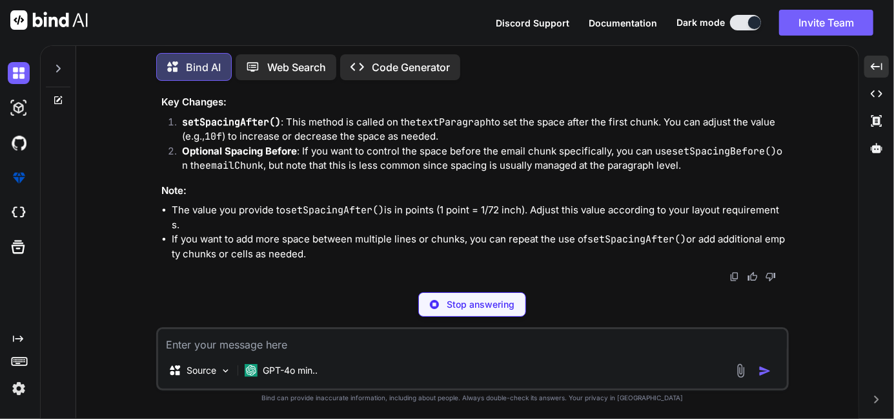
scroll to position [12628, 0]
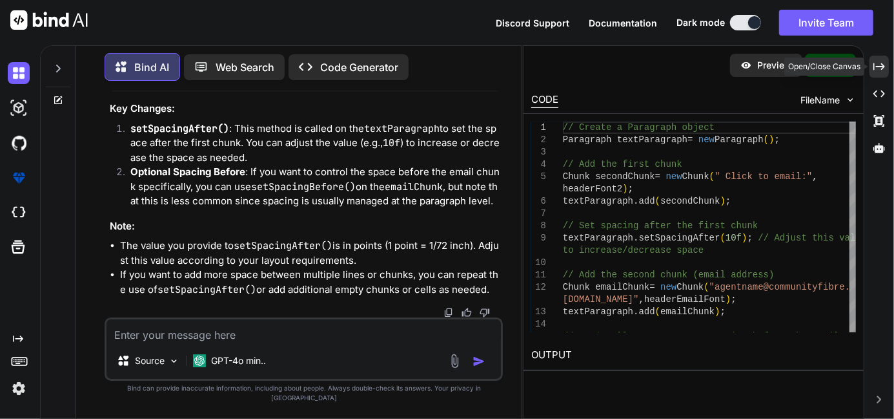
click at [879, 57] on div "Created with Pixso." at bounding box center [879, 67] width 19 height 22
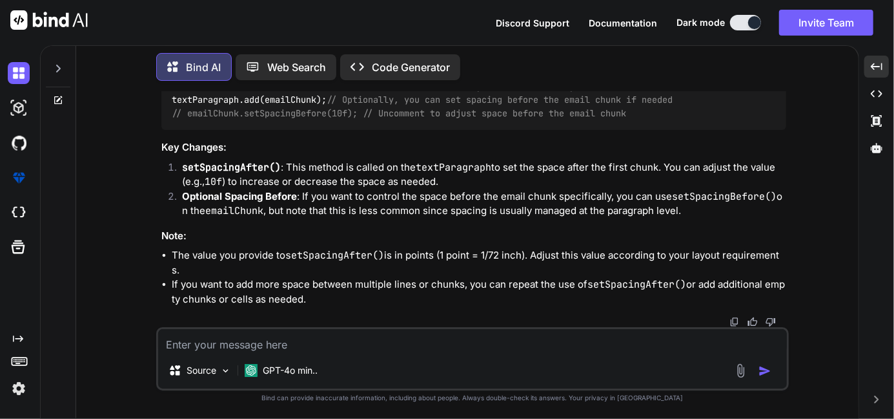
scroll to position [11129, 0]
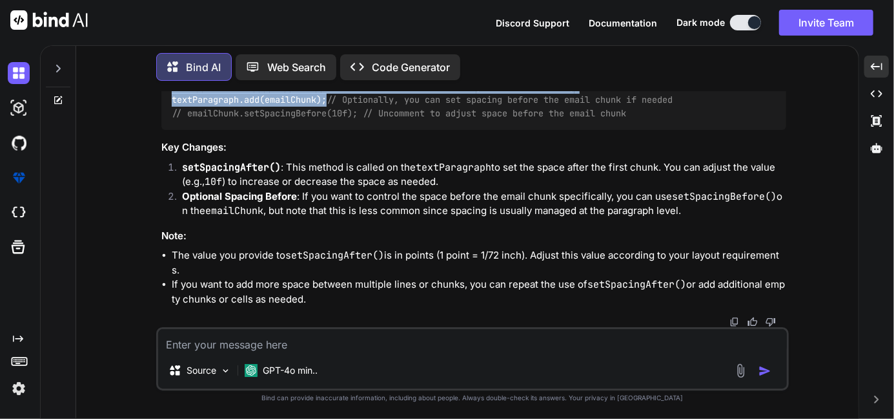
drag, startPoint x: 334, startPoint y: 239, endPoint x: 165, endPoint y: 130, distance: 201.0
click at [165, 130] on div "// Create a Paragraph object Paragraph textParagraph = new Paragraph (); // Add…" at bounding box center [473, 61] width 625 height 140
copy code "Chunk secondChunk = new Chunk ( " Click to email:" , headerFont2); textParagrap…"
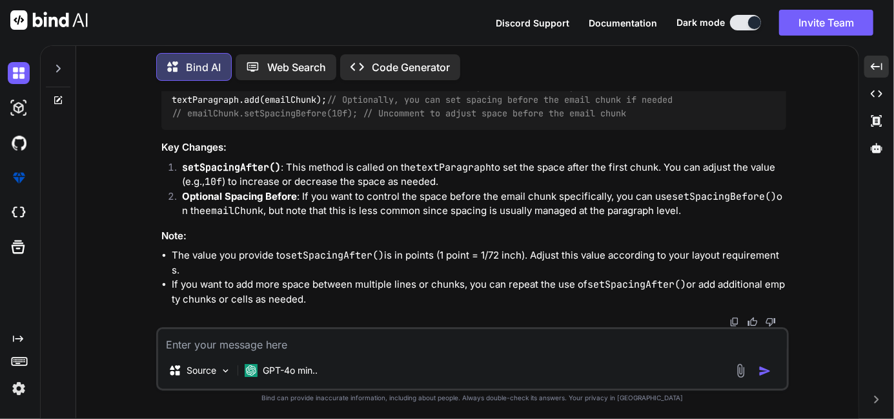
click at [268, 354] on div "Source GPT-4o min.." at bounding box center [472, 358] width 633 height 63
click at [262, 338] on textarea at bounding box center [472, 340] width 629 height 23
paste textarea "PdfPTable table = new PdfPTable(2) table.setWidthPercentage(100) table.setWidth…"
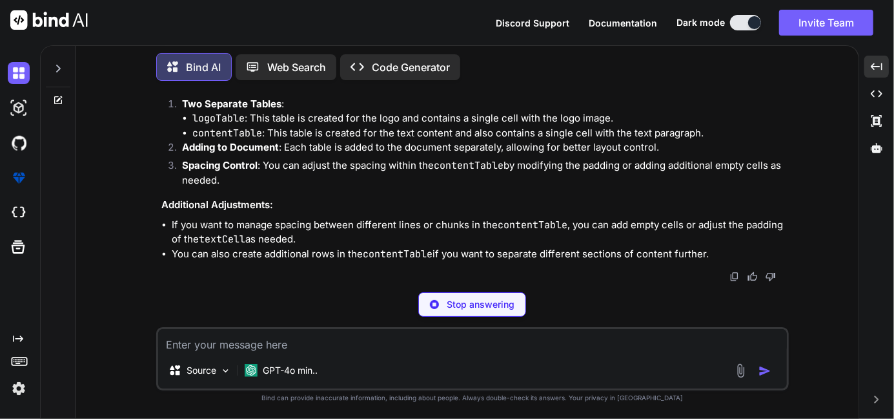
scroll to position [14276, 0]
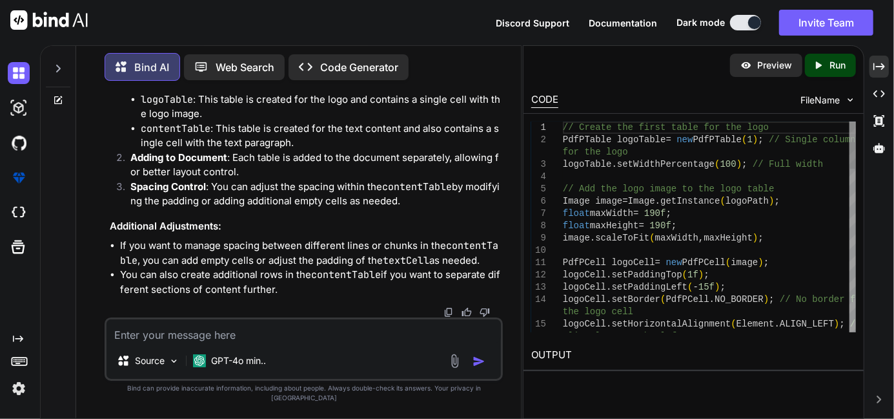
click at [204, 329] on textarea at bounding box center [304, 330] width 395 height 23
click at [886, 61] on div "Created with Pixso." at bounding box center [879, 67] width 19 height 22
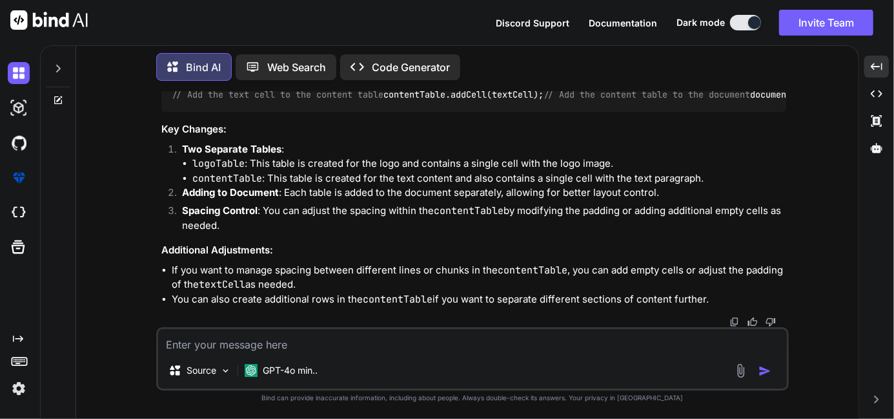
scroll to position [12603, 0]
click at [206, 340] on textarea at bounding box center [472, 340] width 629 height 23
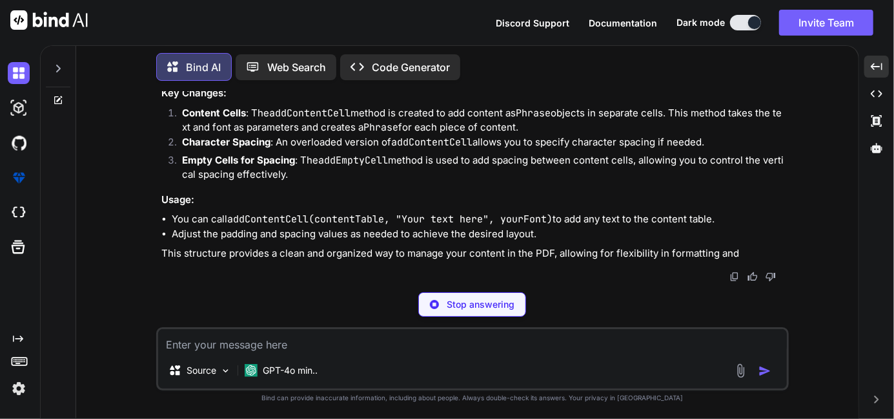
scroll to position [15637, 0]
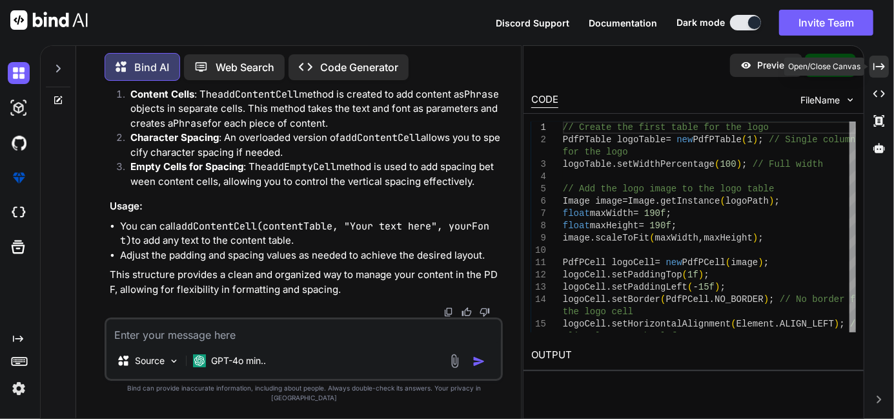
click at [884, 68] on icon at bounding box center [880, 66] width 12 height 7
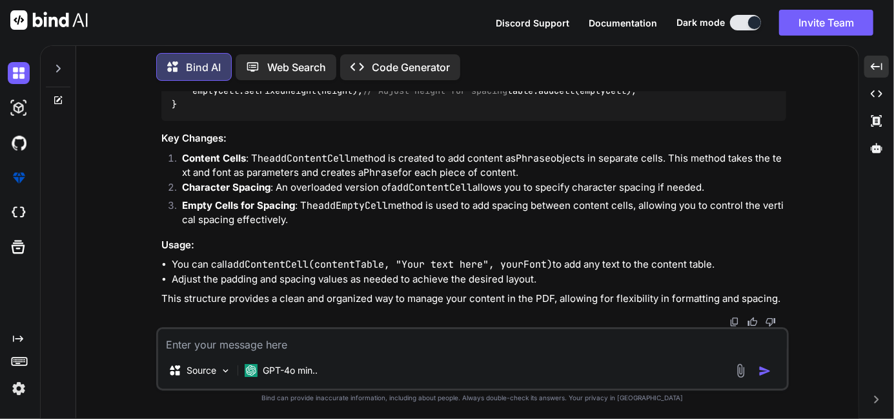
scroll to position [13023, 0]
drag, startPoint x: 183, startPoint y: 187, endPoint x: 172, endPoint y: 237, distance: 51.4
copy code "PdfPTable logoTable = new PdfPTable ( 1 ); // Single column for the logo logoTa…"
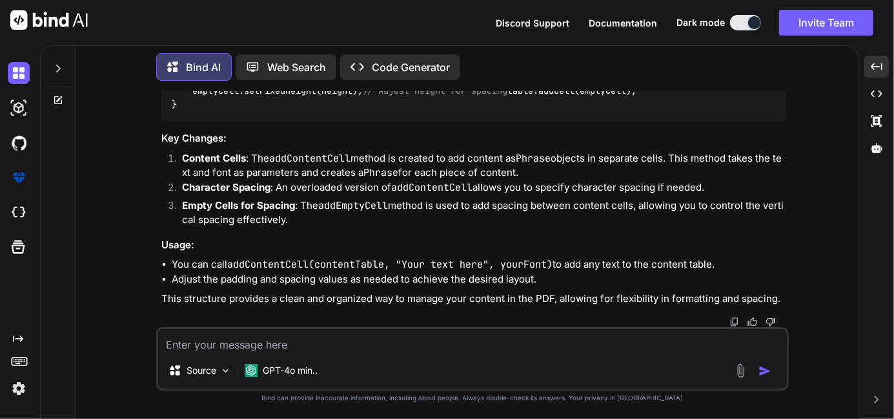
click at [204, 330] on textarea at bounding box center [472, 340] width 629 height 23
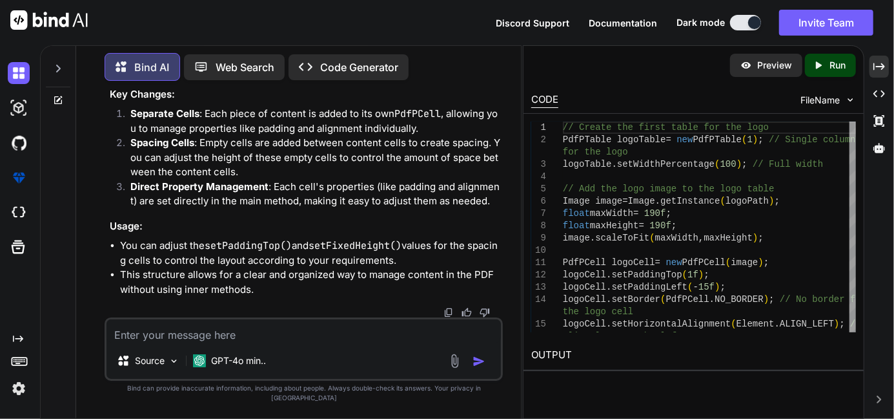
scroll to position [16296, 0]
drag, startPoint x: 318, startPoint y: 195, endPoint x: 119, endPoint y: 150, distance: 204.5
copy code "PdfPTable logoTable = new PdfPTable ( 1 ); // Single column for the logo logoTa…"
click at [881, 61] on icon "Created with Pixso." at bounding box center [880, 67] width 12 height 12
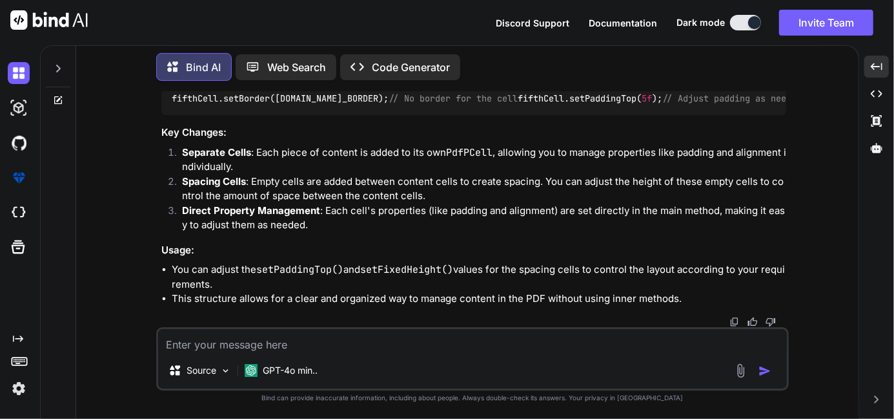
scroll to position [14406, 0]
click at [216, 349] on textarea at bounding box center [472, 340] width 629 height 23
paste textarea "Chunk firstChunkGreen = new Chunk("Serious on ", headerFontGreen); PdfPCell fir…"
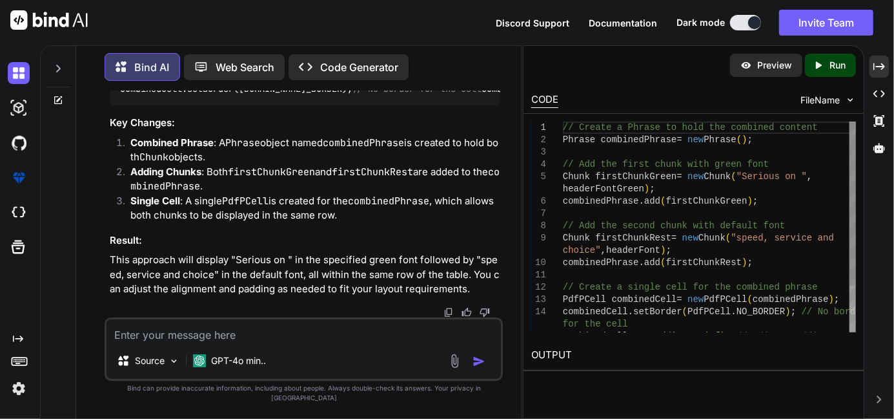
scroll to position [18070, 0]
click at [875, 65] on icon "Created with Pixso." at bounding box center [880, 67] width 12 height 12
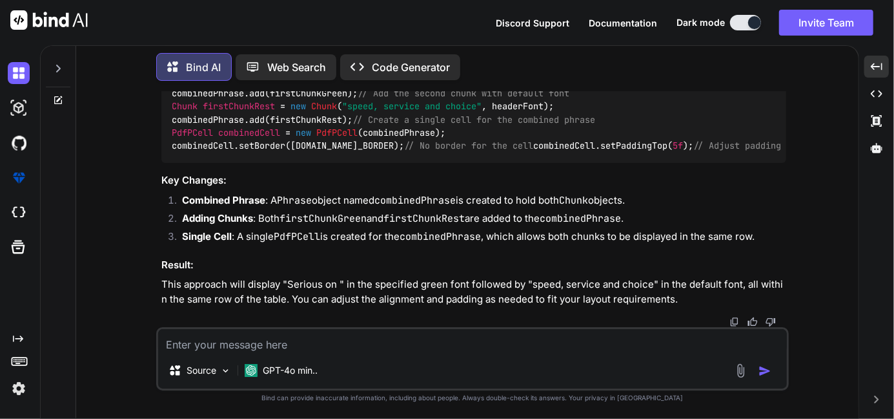
scroll to position [16006, 0]
drag, startPoint x: 358, startPoint y: 302, endPoint x: 165, endPoint y: 103, distance: 277.7
click at [165, 103] on div "// Create a Phrase to hold the combined content Phrase combinedPhrase = new Phr…" at bounding box center [473, 100] width 625 height 126
copy code "Phrase combinedPhrase = new Phrase (); // Add the first chunk with green font C…"
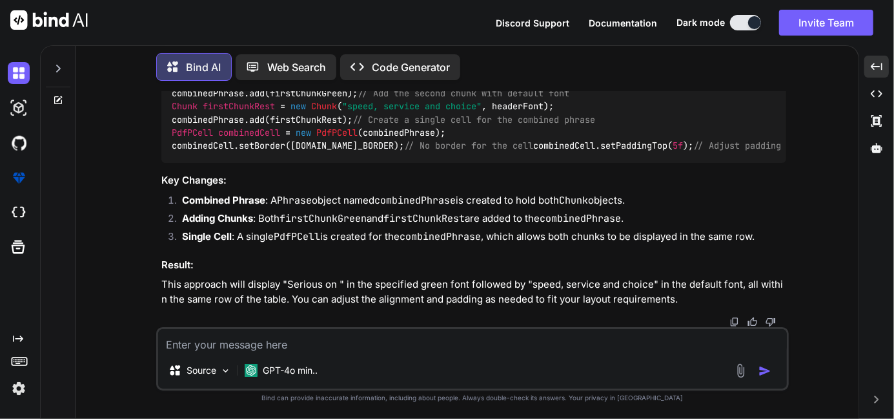
click at [183, 349] on textarea at bounding box center [472, 340] width 629 height 23
paste textarea "Chunk secondChunkBlue = new Chunk("Need help with your quote?", headerFont2Blue…"
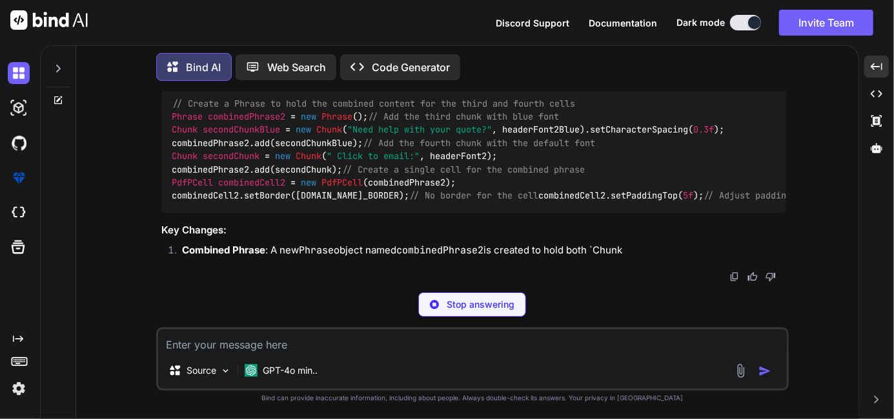
scroll to position [16762, 0]
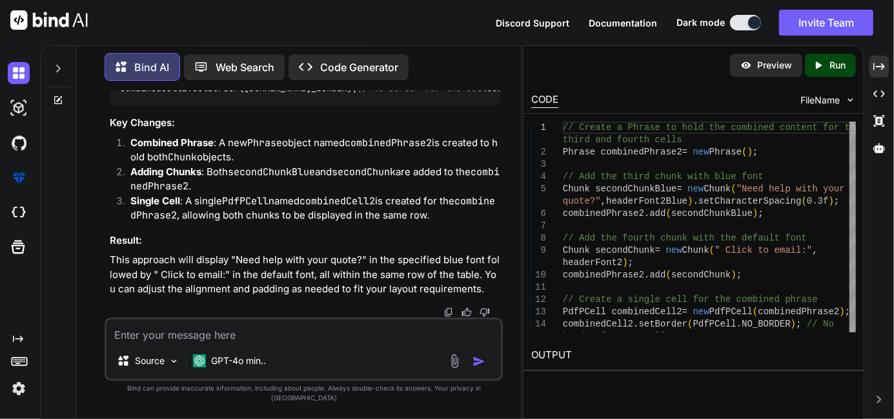
drag, startPoint x: 364, startPoint y: 197, endPoint x: 184, endPoint y: 340, distance: 229.8
click at [184, 340] on div "You Bind AI The issue you're facing with the underlined text not appearing in y…" at bounding box center [304, 254] width 398 height 327
click at [333, 105] on div "// Create a Phrase to hold the combined content for the third and fourth cells …" at bounding box center [305, 42] width 391 height 126
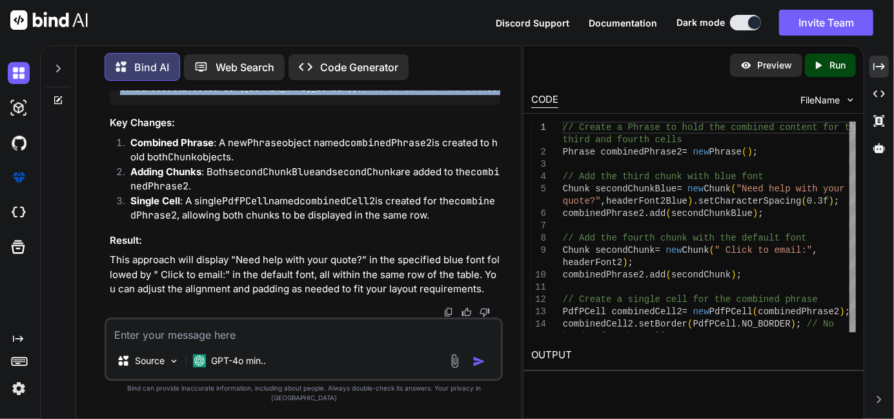
drag, startPoint x: 312, startPoint y: 247, endPoint x: 114, endPoint y: 100, distance: 246.1
click at [114, 100] on div "// Create a Phrase to hold the combined content for the third and fourth cells …" at bounding box center [305, 42] width 391 height 126
drag, startPoint x: 114, startPoint y: 100, endPoint x: 256, endPoint y: 205, distance: 175.9
click at [256, 105] on div "// Create a Phrase to hold the combined content for the third and fourth cells …" at bounding box center [305, 42] width 391 height 126
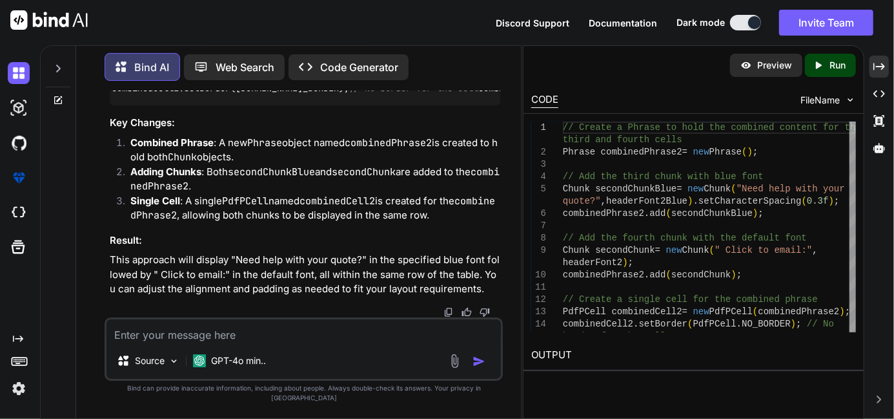
scroll to position [0, 0]
drag, startPoint x: 307, startPoint y: 271, endPoint x: 119, endPoint y: 104, distance: 252.1
click at [119, 104] on div "// Create a Phrase to hold the combined content for the third and fourth cells …" at bounding box center [305, 42] width 391 height 126
copy code "Phrase combinedPhrase2 = new Phrase (); // Add the third chunk with blue font C…"
